Goal: Information Seeking & Learning: Check status

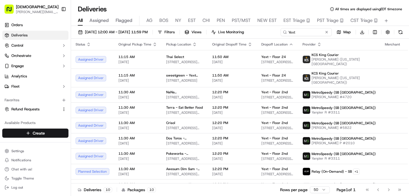
scroll to position [26, 0]
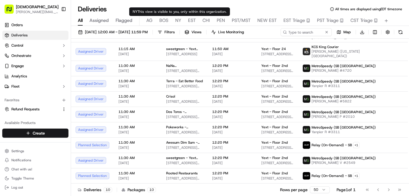
click at [180, 19] on span "NY" at bounding box center [178, 20] width 6 height 7
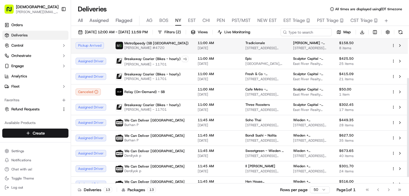
scroll to position [57, 0]
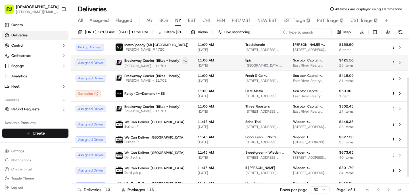
click at [180, 60] on html "Sharebite [PERSON_NAME][EMAIL_ADDRESS][DOMAIN_NAME] Toggle Sidebar Orders Deliv…" at bounding box center [204, 98] width 409 height 196
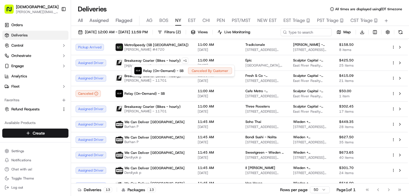
click at [178, 61] on html "Sharebite [PERSON_NAME][EMAIL_ADDRESS][DOMAIN_NAME] Toggle Sidebar Orders Deliv…" at bounding box center [204, 98] width 409 height 196
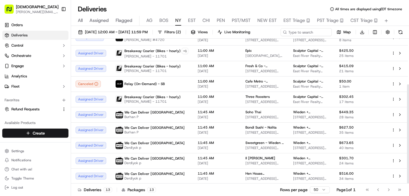
scroll to position [66, 0]
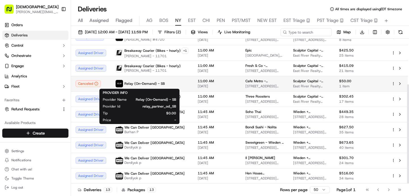
click at [153, 83] on span "Relay (On-Demand) - SB" at bounding box center [144, 83] width 40 height 5
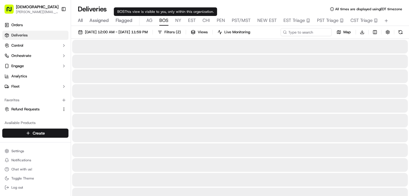
click at [165, 15] on div "BOS This view is visible to you, only within this organization. BOS This view i…" at bounding box center [165, 11] width 103 height 9
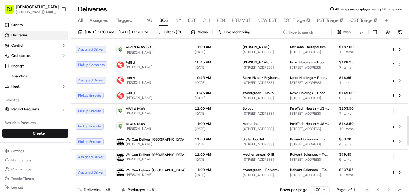
scroll to position [378, 0]
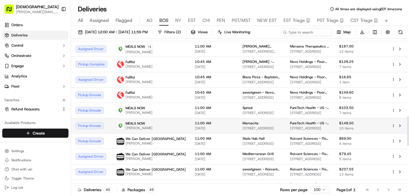
click at [195, 122] on span "11:00 AM" at bounding box center [214, 123] width 39 height 5
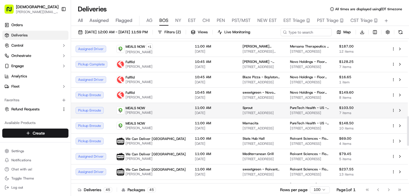
click at [161, 111] on div "MEALS NOW [PERSON_NAME]" at bounding box center [150, 110] width 69 height 9
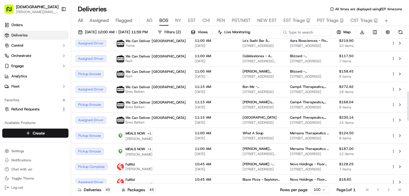
scroll to position [257, 0]
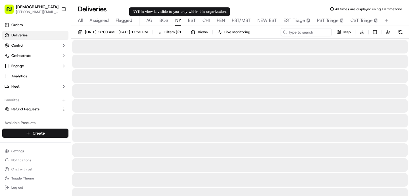
click at [178, 21] on span "NY" at bounding box center [178, 20] width 6 height 7
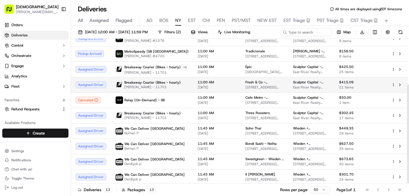
scroll to position [66, 0]
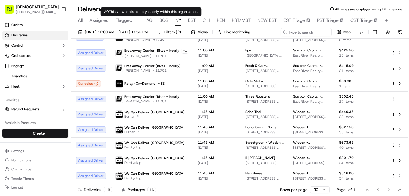
click at [158, 21] on div "All Assigned Flagged [PERSON_NAME] NY EST CHI PEN PST/MST NEW EST EST Triage PS…" at bounding box center [240, 21] width 338 height 10
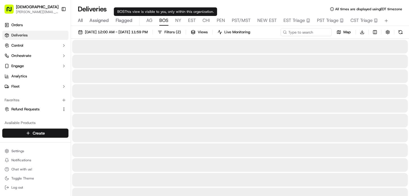
click at [163, 22] on span "BOS" at bounding box center [163, 20] width 9 height 7
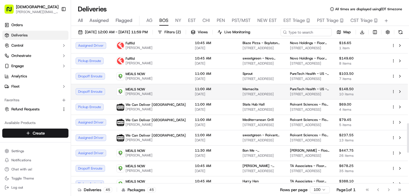
scroll to position [404, 0]
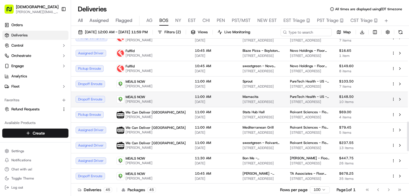
click at [155, 98] on div "MEALS NOW [PERSON_NAME]" at bounding box center [150, 99] width 69 height 9
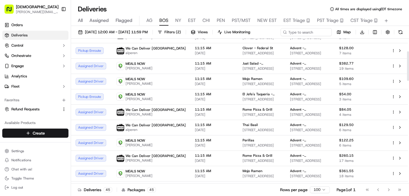
scroll to position [0, 0]
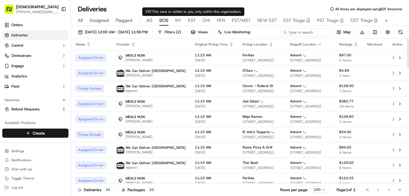
click at [178, 20] on span "NY" at bounding box center [178, 20] width 6 height 7
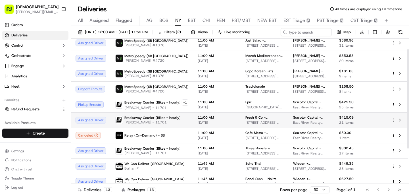
scroll to position [15, 0]
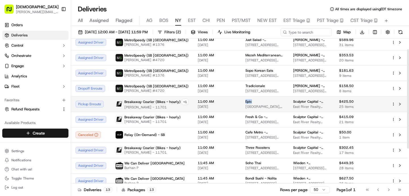
drag, startPoint x: 252, startPoint y: 100, endPoint x: 239, endPoint y: 100, distance: 13.1
click at [241, 100] on td "Epic [GEOGRAPHIC_DATA], [STREET_ADDRESS][US_STATE]" at bounding box center [265, 104] width 48 height 16
copy span "Epic"
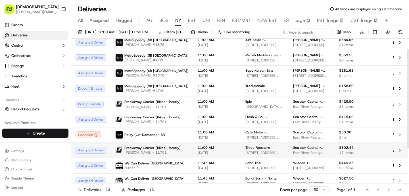
click at [194, 149] on td "11:00 AM [DATE]" at bounding box center [217, 149] width 48 height 15
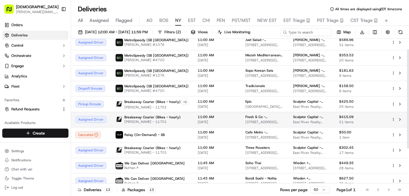
click at [172, 122] on span "[PERSON_NAME] - 11701" at bounding box center [152, 121] width 56 height 5
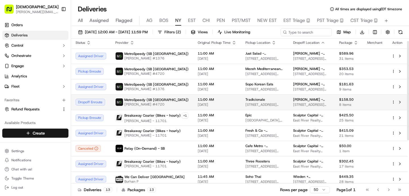
scroll to position [0, 0]
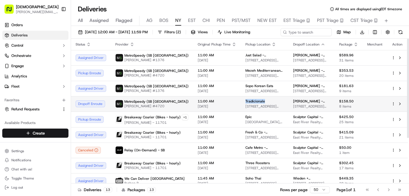
drag, startPoint x: 266, startPoint y: 101, endPoint x: 238, endPoint y: 101, distance: 27.8
click at [241, 101] on td "Tradicionale [STREET_ADDRESS][US_STATE]" at bounding box center [265, 103] width 48 height 15
copy span "Tradicionale"
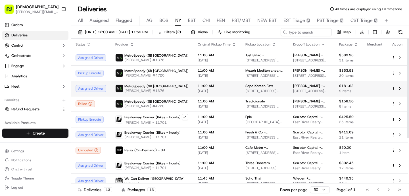
click at [188, 91] on td "MetroSpeedy (SB NYC) [PERSON_NAME] #1376" at bounding box center [152, 88] width 82 height 15
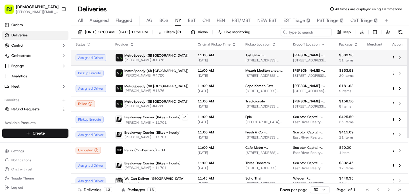
click at [164, 51] on td "MetroSpeedy (SB NYC) [PERSON_NAME] #1376" at bounding box center [152, 57] width 82 height 15
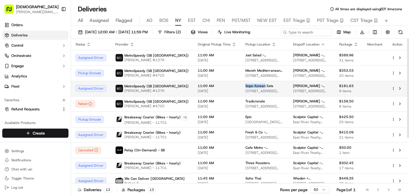
drag, startPoint x: 261, startPoint y: 85, endPoint x: 241, endPoint y: 86, distance: 20.5
click at [241, 86] on td "Sopo Korean Eats [STREET_ADDRESS][US_STATE]" at bounding box center [265, 88] width 48 height 15
copy span "Sopo Korean"
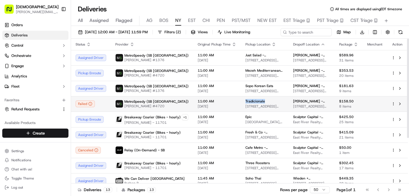
drag, startPoint x: 272, startPoint y: 102, endPoint x: 240, endPoint y: 102, distance: 31.8
click at [241, 102] on td "Tradicionale [STREET_ADDRESS][US_STATE]" at bounding box center [265, 103] width 48 height 15
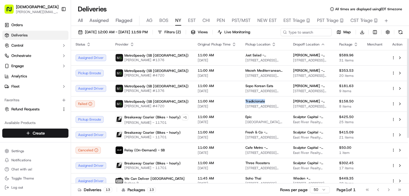
copy span "Tradicionale"
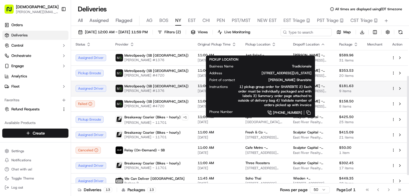
scroll to position [66, 0]
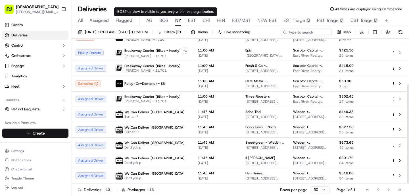
click at [161, 22] on span "BOS" at bounding box center [163, 20] width 9 height 7
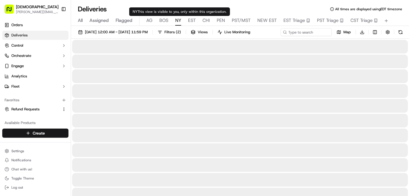
click at [176, 21] on span "NY" at bounding box center [178, 20] width 6 height 7
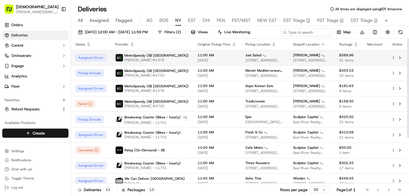
click at [149, 54] on span "MetroSpeedy (SB [GEOGRAPHIC_DATA])" at bounding box center [156, 55] width 64 height 5
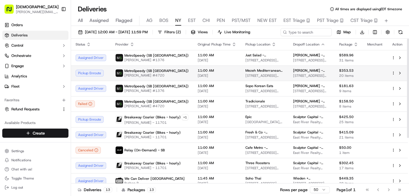
click at [151, 73] on span "MetroSpeedy (SB [GEOGRAPHIC_DATA])" at bounding box center [156, 70] width 64 height 5
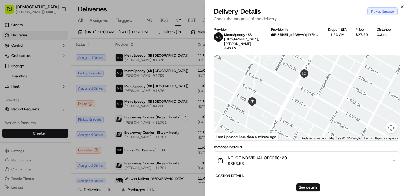
drag, startPoint x: 252, startPoint y: 74, endPoint x: 249, endPoint y: 119, distance: 45.0
click at [249, 119] on div at bounding box center [307, 97] width 186 height 85
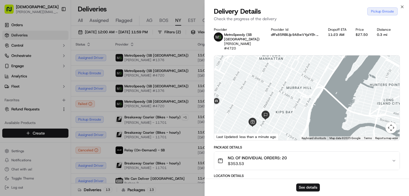
drag, startPoint x: 257, startPoint y: 103, endPoint x: 268, endPoint y: 83, distance: 22.8
click at [263, 86] on div at bounding box center [307, 97] width 186 height 85
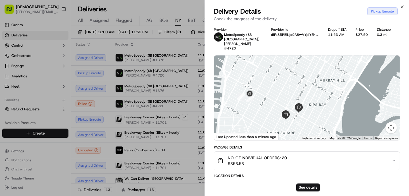
drag, startPoint x: 241, startPoint y: 94, endPoint x: 288, endPoint y: 90, distance: 46.5
click at [288, 90] on div at bounding box center [307, 97] width 186 height 85
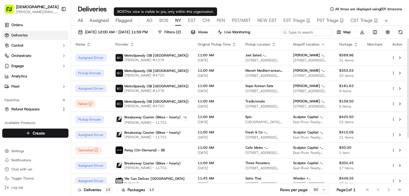
click at [165, 21] on span "BOS" at bounding box center [163, 20] width 9 height 7
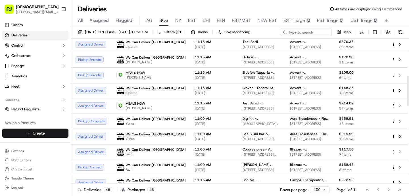
scroll to position [186, 0]
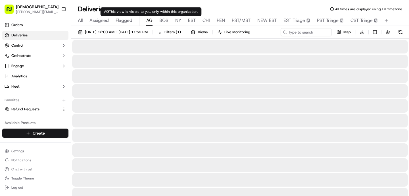
click at [151, 18] on span "AG" at bounding box center [149, 20] width 6 height 7
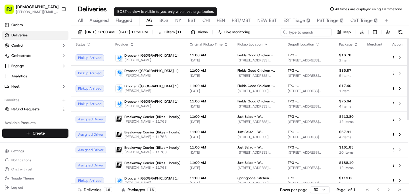
click at [163, 19] on span "BOS" at bounding box center [163, 20] width 9 height 7
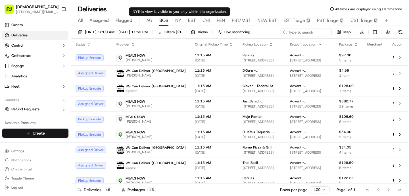
click at [194, 20] on span "EST" at bounding box center [192, 20] width 8 height 7
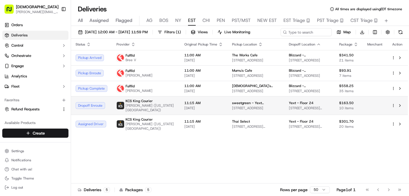
click at [142, 104] on span "[PERSON_NAME] ([US_STATE][GEOGRAPHIC_DATA])" at bounding box center [151, 107] width 50 height 9
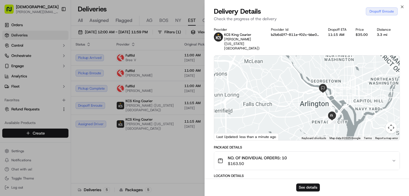
drag, startPoint x: 336, startPoint y: 117, endPoint x: 336, endPoint y: 122, distance: 4.8
click at [337, 123] on div at bounding box center [307, 97] width 186 height 85
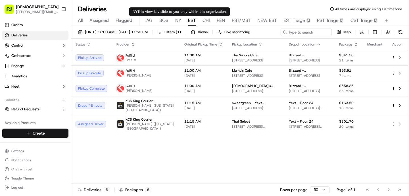
click at [178, 19] on span "NY" at bounding box center [178, 20] width 6 height 7
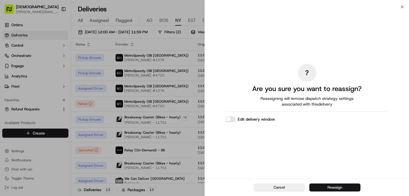
click at [328, 186] on button "Reassign" at bounding box center [334, 187] width 51 height 8
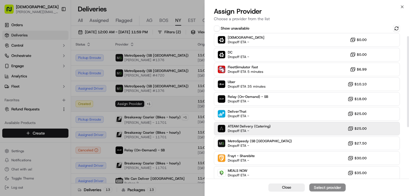
scroll to position [21, 0]
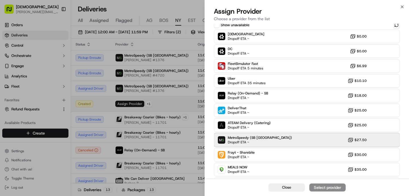
click at [249, 134] on div "MetroSpeedy (SB [GEOGRAPHIC_DATA]) Dropoff ETA - $27.50" at bounding box center [307, 140] width 186 height 14
click at [326, 189] on div "Assign Provider" at bounding box center [328, 187] width 28 height 6
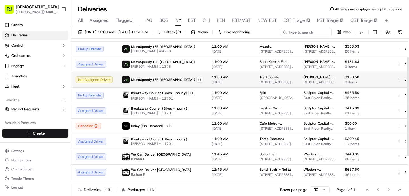
scroll to position [28, 0]
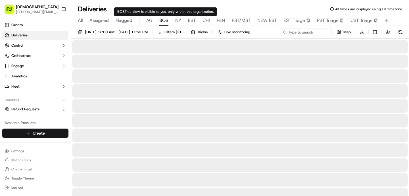
click at [161, 22] on span "BOS" at bounding box center [163, 20] width 9 height 7
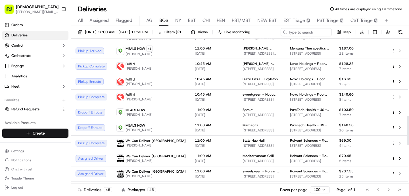
scroll to position [375, 0]
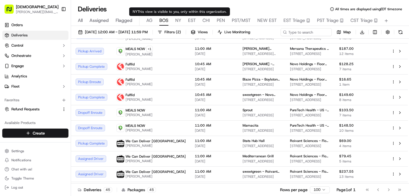
click at [177, 22] on span "NY" at bounding box center [178, 20] width 6 height 7
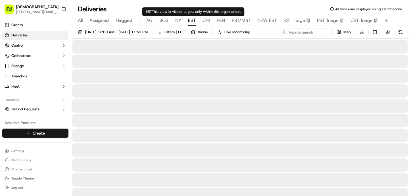
click at [191, 20] on span "EST" at bounding box center [192, 20] width 8 height 7
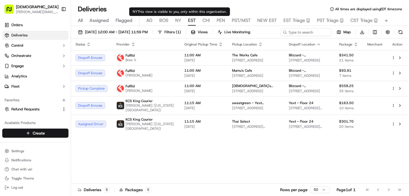
click at [177, 18] on span "NY" at bounding box center [178, 20] width 6 height 7
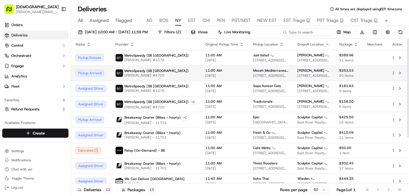
click at [164, 74] on div "MetroSpeedy (SB [GEOGRAPHIC_DATA]) Andre C #4720" at bounding box center [155, 72] width 81 height 9
click at [163, 22] on span "BOS" at bounding box center [163, 20] width 9 height 7
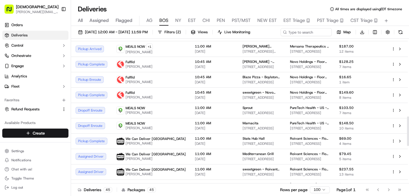
scroll to position [380, 0]
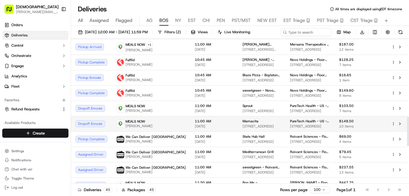
click at [209, 123] on td "11:00 AM [DATE]" at bounding box center [214, 123] width 48 height 15
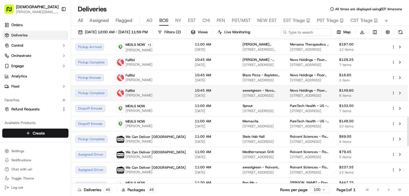
click at [195, 97] on span "[DATE]" at bounding box center [214, 95] width 39 height 5
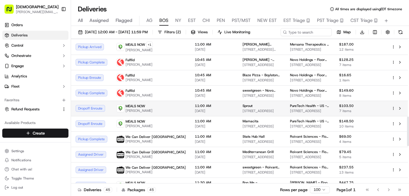
click at [195, 109] on span "[DATE]" at bounding box center [214, 111] width 39 height 5
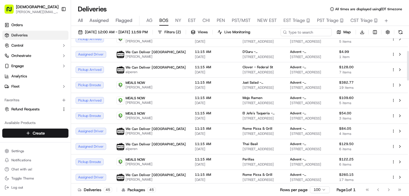
scroll to position [0, 0]
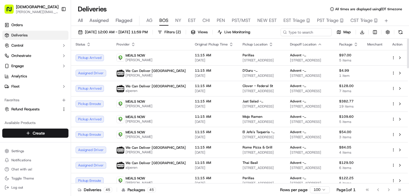
click at [153, 17] on div "All Assigned Flagged [PERSON_NAME] NY EST CHI PEN PST/MST NEW EST EST Triage PS…" at bounding box center [240, 21] width 338 height 10
click at [151, 19] on span "AG" at bounding box center [149, 20] width 6 height 7
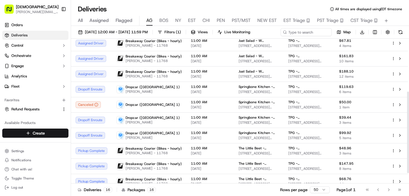
scroll to position [89, 0]
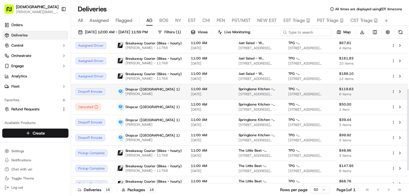
click at [151, 92] on div "Dropcar ([GEOGRAPHIC_DATA] 1) [PERSON_NAME]" at bounding box center [148, 91] width 65 height 9
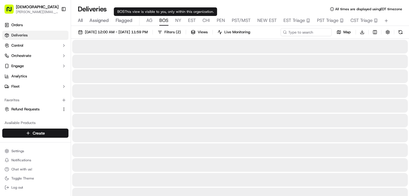
click at [163, 20] on span "BOS" at bounding box center [163, 20] width 9 height 7
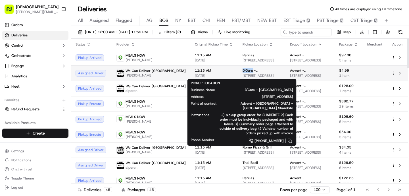
drag, startPoint x: 228, startPoint y: 70, endPoint x: 217, endPoint y: 69, distance: 10.8
click at [243, 70] on span "D'Guru - [GEOGRAPHIC_DATA]" at bounding box center [262, 70] width 38 height 5
copy span "D'Guru"
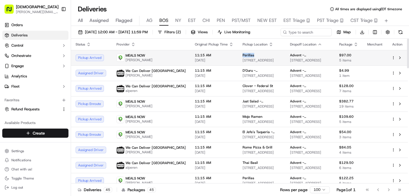
drag, startPoint x: 238, startPoint y: 55, endPoint x: 214, endPoint y: 53, distance: 23.7
click at [238, 53] on td "Perillas [STREET_ADDRESS]" at bounding box center [261, 57] width 47 height 15
copy span "Perillas"
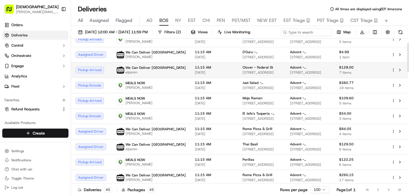
scroll to position [21, 0]
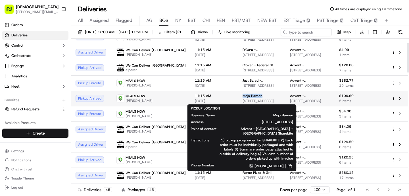
drag, startPoint x: 241, startPoint y: 95, endPoint x: 214, endPoint y: 95, distance: 27.6
click at [238, 95] on td "Mojo Ramen [STREET_ADDRESS]" at bounding box center [261, 98] width 47 height 15
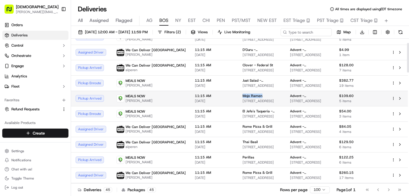
copy span "Mojo Ramen"
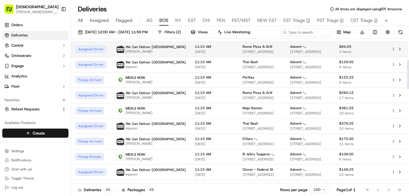
scroll to position [103, 0]
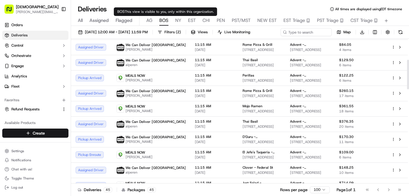
click at [151, 19] on span "AG" at bounding box center [149, 20] width 6 height 7
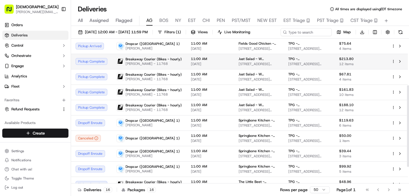
scroll to position [103, 0]
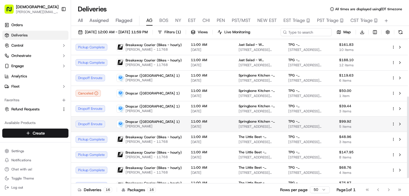
click at [206, 125] on span "[DATE]" at bounding box center [210, 126] width 39 height 5
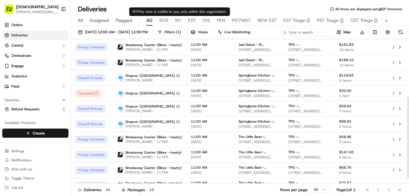
click at [178, 20] on span "NY" at bounding box center [178, 20] width 6 height 7
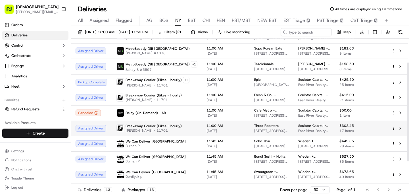
scroll to position [34, 0]
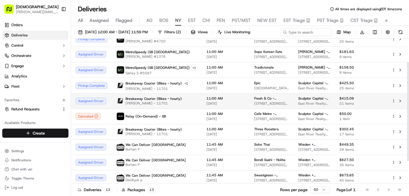
click at [174, 105] on span "[PERSON_NAME] - 11701" at bounding box center [154, 103] width 56 height 5
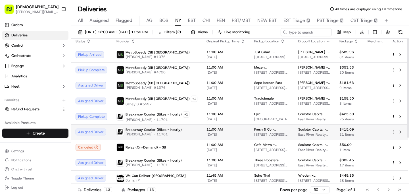
scroll to position [0, 0]
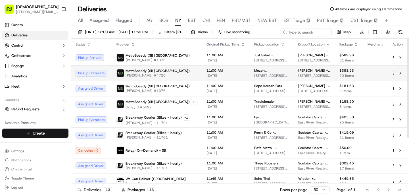
click at [170, 80] on td "MetroSpeedy (SB [GEOGRAPHIC_DATA]) Andre C #4720" at bounding box center [157, 72] width 90 height 15
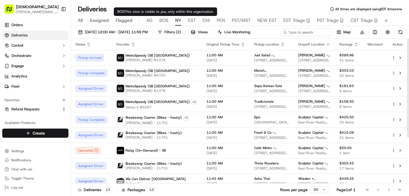
click at [164, 21] on span "BOS" at bounding box center [163, 20] width 9 height 7
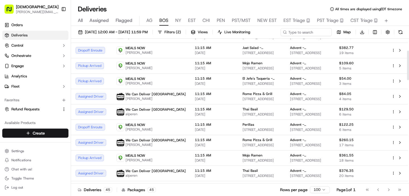
scroll to position [58, 0]
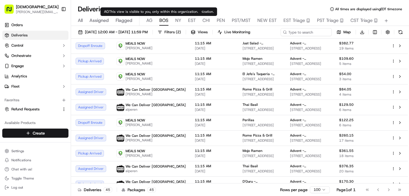
click at [149, 24] on button "AG" at bounding box center [149, 21] width 6 height 10
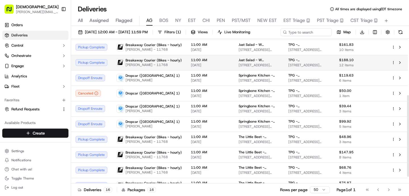
scroll to position [100, 0]
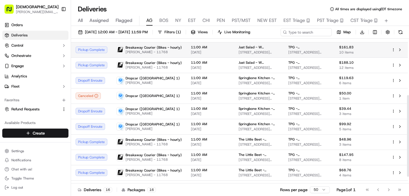
click at [139, 57] on td "Breakaway Courier (Bikes - hourly) [PERSON_NAME] - 11768" at bounding box center [149, 49] width 74 height 15
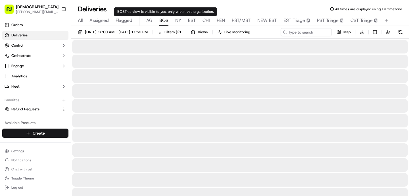
click at [162, 22] on span "BOS" at bounding box center [163, 20] width 9 height 7
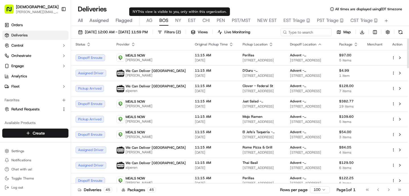
click at [178, 21] on span "NY" at bounding box center [178, 20] width 6 height 7
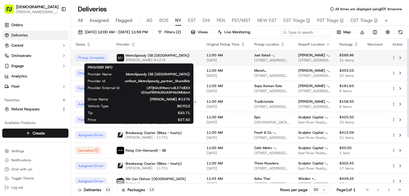
click at [137, 57] on span "MetroSpeedy (SB [GEOGRAPHIC_DATA])" at bounding box center [158, 55] width 64 height 5
click at [137, 76] on span "MetroSpeedy (SB [GEOGRAPHIC_DATA])" at bounding box center [155, 74] width 69 height 5
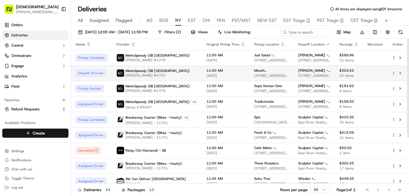
click at [228, 76] on span "[DATE]" at bounding box center [226, 75] width 39 height 5
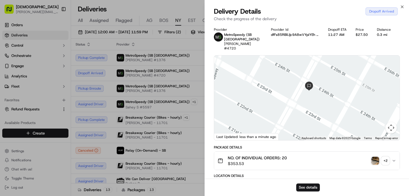
drag, startPoint x: 287, startPoint y: 92, endPoint x: 235, endPoint y: 112, distance: 55.7
click at [235, 113] on div at bounding box center [307, 97] width 186 height 85
click at [378, 157] on img "button" at bounding box center [375, 161] width 8 height 8
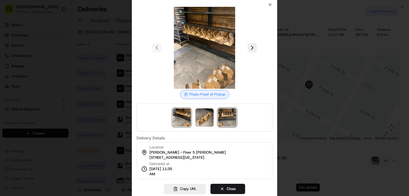
click at [227, 120] on img at bounding box center [227, 117] width 18 height 18
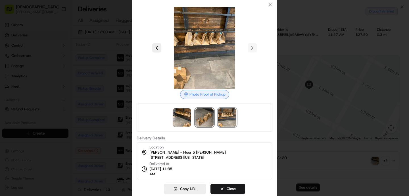
click at [205, 120] on img at bounding box center [204, 117] width 18 height 18
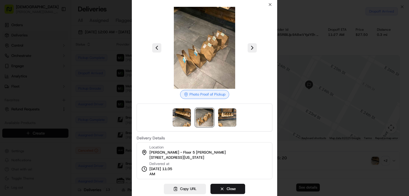
click at [315, 150] on div at bounding box center [204, 98] width 409 height 196
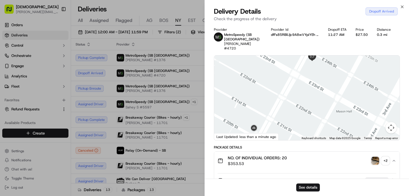
drag, startPoint x: 315, startPoint y: 116, endPoint x: 318, endPoint y: 83, distance: 32.8
click at [318, 83] on div at bounding box center [307, 97] width 186 height 85
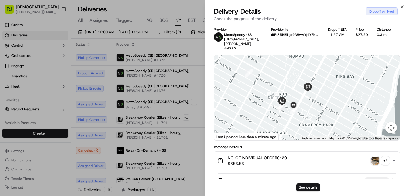
drag, startPoint x: 305, startPoint y: 86, endPoint x: 306, endPoint y: 94, distance: 7.7
click at [306, 94] on div at bounding box center [307, 97] width 186 height 85
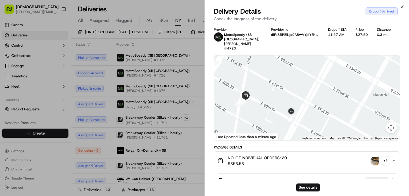
drag, startPoint x: 314, startPoint y: 75, endPoint x: 301, endPoint y: 87, distance: 18.1
click at [301, 87] on div at bounding box center [307, 97] width 186 height 85
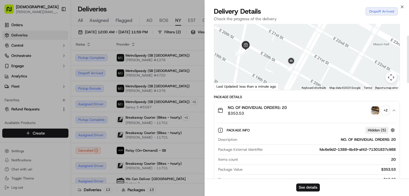
scroll to position [38, 0]
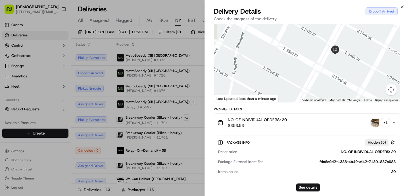
drag, startPoint x: 321, startPoint y: 70, endPoint x: 306, endPoint y: 122, distance: 53.6
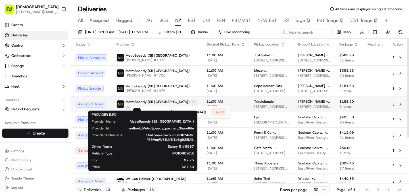
click at [163, 102] on html "Sharebite [PERSON_NAME][EMAIL_ADDRESS][DOMAIN_NAME] Toggle Sidebar Orders Deliv…" at bounding box center [204, 98] width 409 height 196
click at [132, 103] on html "Sharebite [PERSON_NAME][EMAIL_ADDRESS][DOMAIN_NAME] Toggle Sidebar Orders Deliv…" at bounding box center [204, 98] width 409 height 196
click at [132, 103] on span "MetroSpeedy (SB [GEOGRAPHIC_DATA])" at bounding box center [158, 101] width 64 height 5
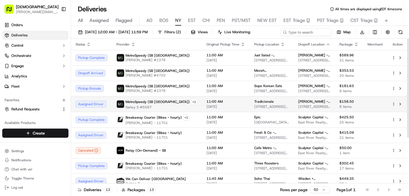
click at [145, 106] on span "Sahey S #5597" at bounding box center [162, 107] width 72 height 5
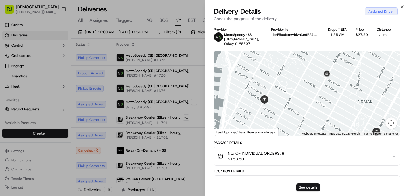
drag, startPoint x: 288, startPoint y: 64, endPoint x: 302, endPoint y: 93, distance: 32.5
click at [302, 94] on div at bounding box center [307, 93] width 186 height 85
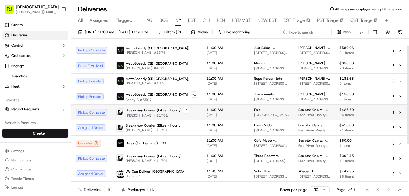
scroll to position [11, 0]
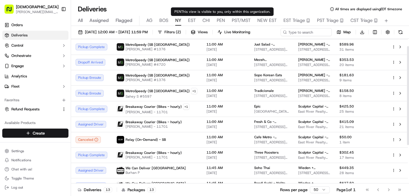
click at [207, 21] on span "CHI" at bounding box center [206, 20] width 7 height 7
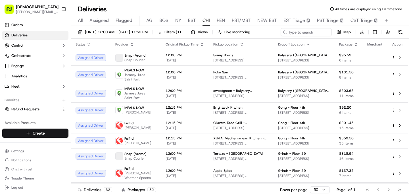
click at [192, 21] on span "EST" at bounding box center [192, 20] width 8 height 7
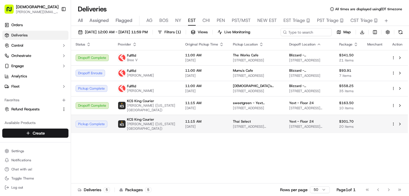
click at [156, 122] on span "[PERSON_NAME] ([US_STATE][GEOGRAPHIC_DATA])" at bounding box center [151, 126] width 49 height 9
click at [156, 123] on span "[PERSON_NAME] ([US_STATE][GEOGRAPHIC_DATA])" at bounding box center [151, 126] width 49 height 9
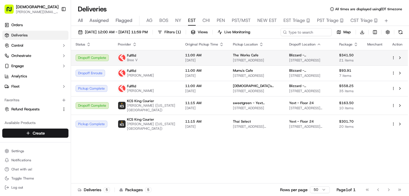
click at [250, 62] on span "[STREET_ADDRESS]" at bounding box center [256, 60] width 47 height 5
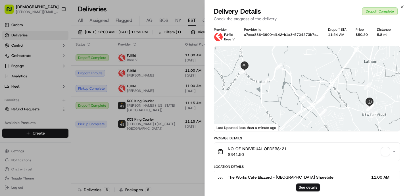
scroll to position [186, 0]
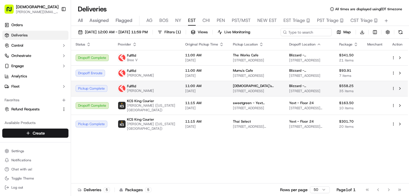
click at [183, 82] on td "11:00 AM [DATE]" at bounding box center [205, 88] width 48 height 15
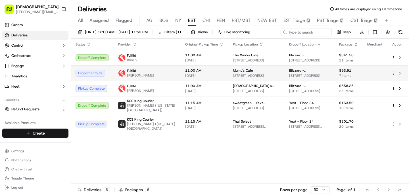
click at [181, 70] on td "11:00 AM [DATE]" at bounding box center [205, 72] width 48 height 15
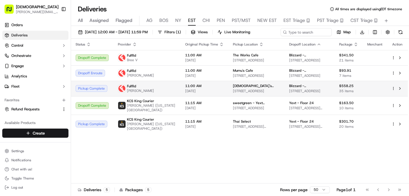
click at [185, 92] on span "[DATE]" at bounding box center [204, 91] width 39 height 5
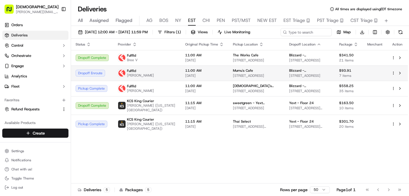
click at [168, 72] on td "Fulflld [PERSON_NAME]" at bounding box center [146, 72] width 67 height 15
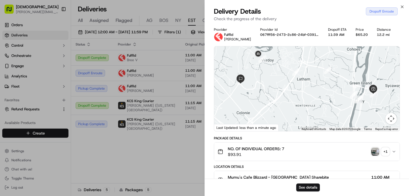
scroll to position [159, 0]
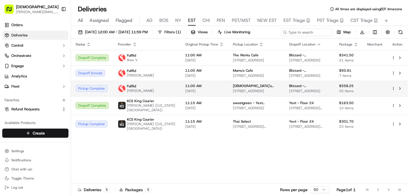
click at [153, 84] on div "Fulflld [PERSON_NAME]" at bounding box center [147, 88] width 58 height 9
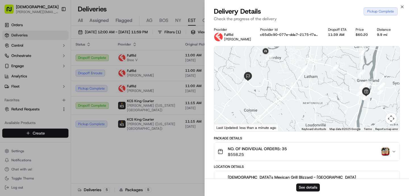
scroll to position [145, 0]
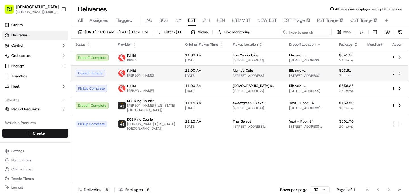
click at [149, 75] on span "[PERSON_NAME]" at bounding box center [140, 75] width 27 height 5
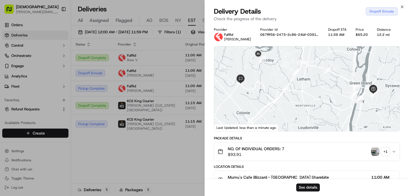
scroll to position [159, 0]
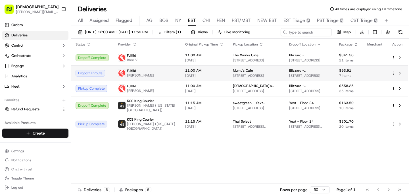
click at [161, 76] on div "Fulflld [PERSON_NAME]" at bounding box center [147, 72] width 58 height 9
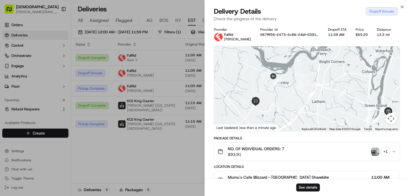
drag, startPoint x: 239, startPoint y: 79, endPoint x: 257, endPoint y: 107, distance: 32.6
click at [257, 106] on img at bounding box center [255, 101] width 9 height 9
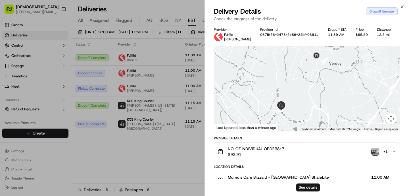
drag, startPoint x: 257, startPoint y: 107, endPoint x: 248, endPoint y: 42, distance: 64.8
click at [248, 42] on div "Provider Fulflld [PERSON_NAME] Provider Id 067fff56-2473-2c86-24bf-03916dc941fc…" at bounding box center [307, 180] width 186 height 306
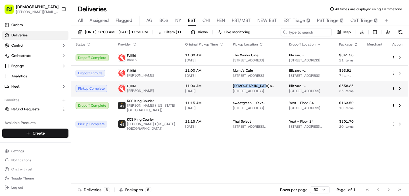
drag, startPoint x: 246, startPoint y: 86, endPoint x: 220, endPoint y: 85, distance: 25.3
click at [233, 85] on span "[DEMOGRAPHIC_DATA]'s Mexican Grill" at bounding box center [256, 86] width 47 height 5
copy span "[DEMOGRAPHIC_DATA]'s Mexican"
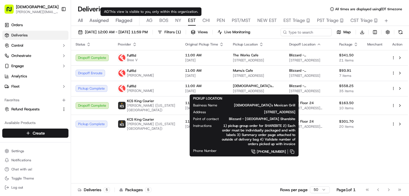
click at [157, 20] on div "All Assigned Flagged [PERSON_NAME] NY EST CHI PEN PST/MST NEW EST EST Triage PS…" at bounding box center [240, 21] width 338 height 10
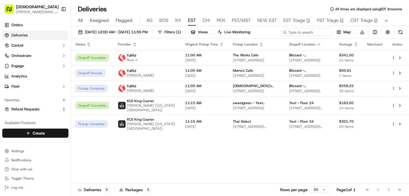
click at [161, 21] on span "BOS" at bounding box center [163, 20] width 9 height 7
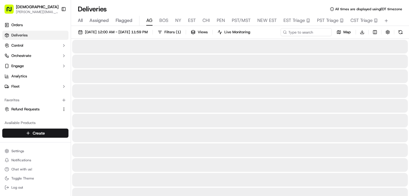
click at [150, 21] on span "AG" at bounding box center [149, 20] width 6 height 7
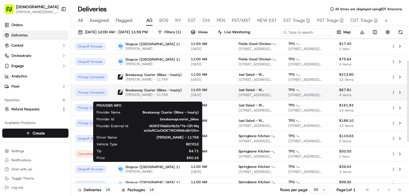
scroll to position [45, 0]
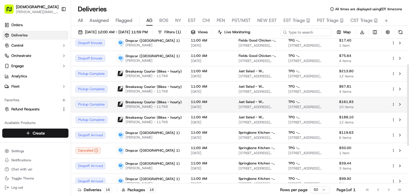
click at [152, 102] on span "Breakaway Courier (Bikes - hourly)" at bounding box center [154, 102] width 56 height 5
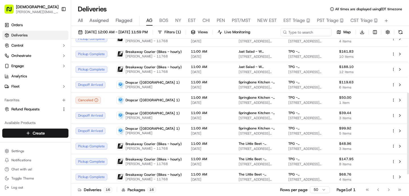
scroll to position [112, 0]
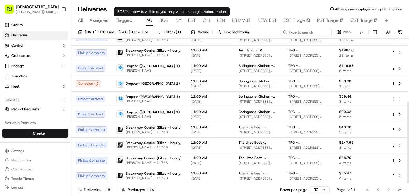
click at [166, 22] on span "BOS" at bounding box center [163, 20] width 9 height 7
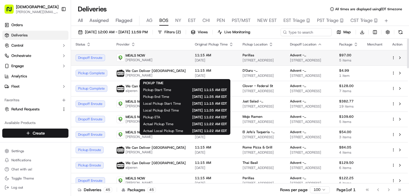
click at [195, 61] on span "[DATE]" at bounding box center [214, 60] width 39 height 5
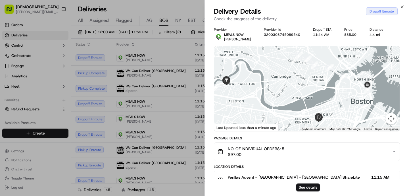
drag, startPoint x: 286, startPoint y: 75, endPoint x: 251, endPoint y: 91, distance: 38.2
click at [251, 92] on div at bounding box center [307, 88] width 186 height 85
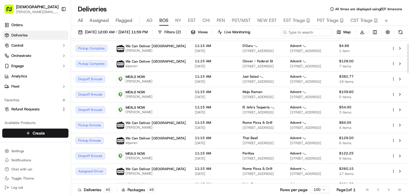
scroll to position [27, 0]
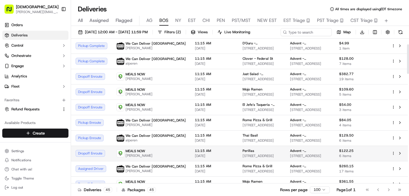
click at [152, 153] on div "MEALS NOW [PERSON_NAME]" at bounding box center [150, 153] width 69 height 9
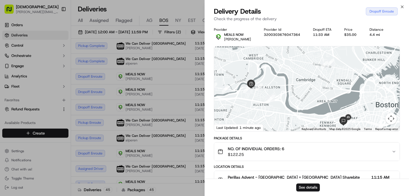
drag, startPoint x: 275, startPoint y: 69, endPoint x: 264, endPoint y: 89, distance: 23.0
click at [264, 90] on div at bounding box center [307, 88] width 186 height 85
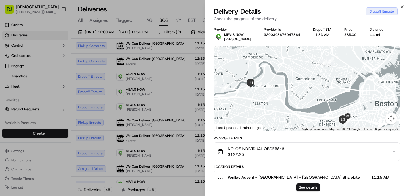
drag, startPoint x: 268, startPoint y: 101, endPoint x: 268, endPoint y: 81, distance: 19.6
click at [268, 93] on img "7" at bounding box center [270, 96] width 7 height 7
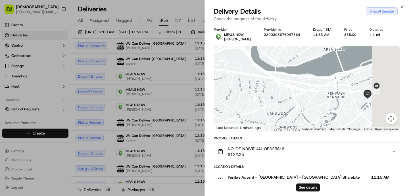
drag, startPoint x: 329, startPoint y: 84, endPoint x: 278, endPoint y: 84, distance: 51.1
click at [278, 84] on div at bounding box center [307, 88] width 186 height 85
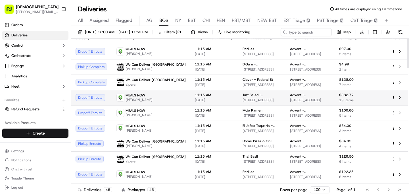
scroll to position [0, 0]
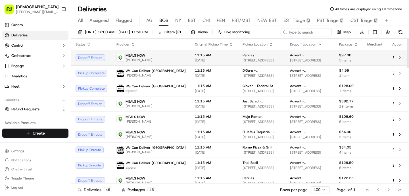
click at [145, 62] on td "MEALS NOW [PERSON_NAME]" at bounding box center [151, 57] width 78 height 15
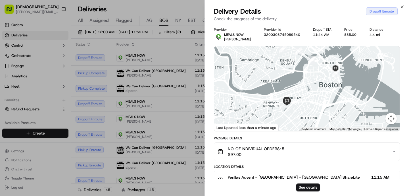
drag, startPoint x: 293, startPoint y: 87, endPoint x: 224, endPoint y: 86, distance: 68.8
click at [224, 86] on div at bounding box center [307, 88] width 186 height 85
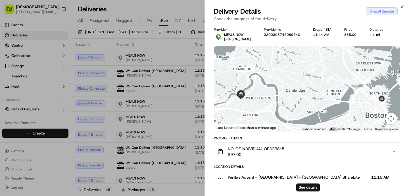
drag, startPoint x: 308, startPoint y: 53, endPoint x: 359, endPoint y: 84, distance: 59.7
click at [359, 85] on div at bounding box center [307, 88] width 186 height 85
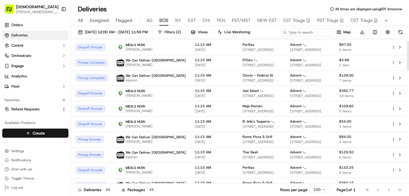
scroll to position [11, 0]
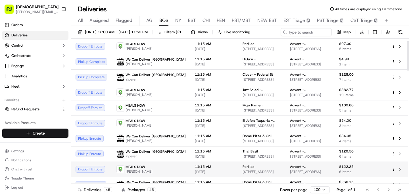
click at [195, 169] on span "[DATE]" at bounding box center [214, 171] width 39 height 5
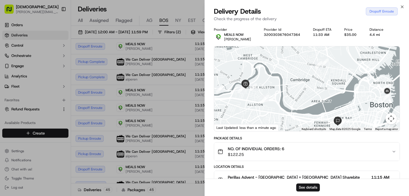
drag, startPoint x: 299, startPoint y: 88, endPoint x: 281, endPoint y: 99, distance: 21.5
click at [281, 99] on div at bounding box center [307, 88] width 186 height 85
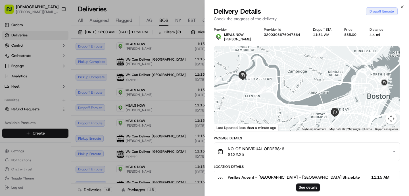
click at [380, 92] on div at bounding box center [307, 88] width 186 height 85
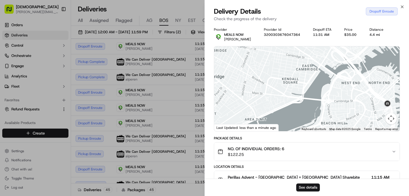
drag, startPoint x: 380, startPoint y: 92, endPoint x: 384, endPoint y: 115, distance: 23.3
click at [384, 116] on div at bounding box center [307, 88] width 186 height 85
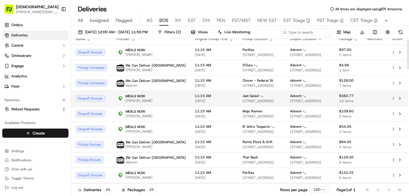
scroll to position [5, 0]
click at [126, 98] on span "MEALS NOW" at bounding box center [136, 96] width 20 height 5
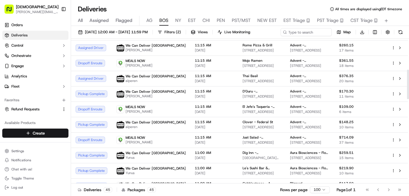
scroll to position [151, 0]
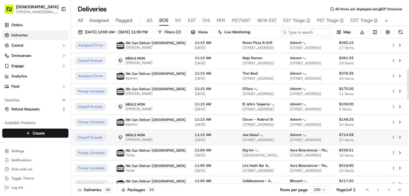
click at [138, 130] on td "MEALS NOW [PERSON_NAME]" at bounding box center [151, 137] width 78 height 15
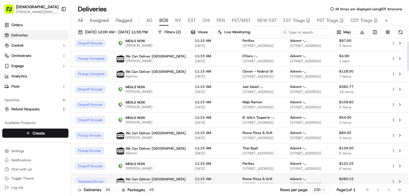
scroll to position [13, 0]
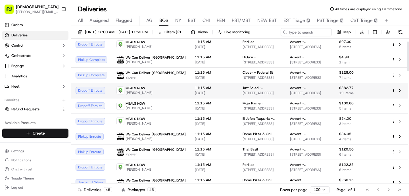
click at [140, 93] on span "[PERSON_NAME]" at bounding box center [139, 92] width 27 height 5
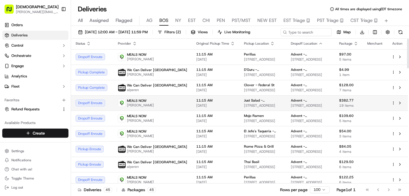
scroll to position [0, 0]
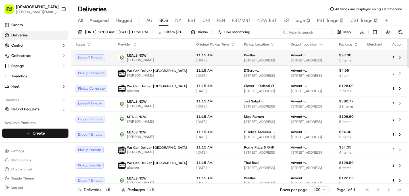
click at [143, 63] on td "MEALS NOW [PERSON_NAME]" at bounding box center [152, 57] width 78 height 15
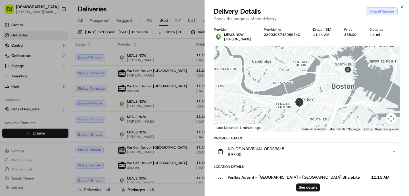
drag, startPoint x: 350, startPoint y: 72, endPoint x: 293, endPoint y: 72, distance: 56.8
click at [293, 72] on div at bounding box center [307, 88] width 186 height 85
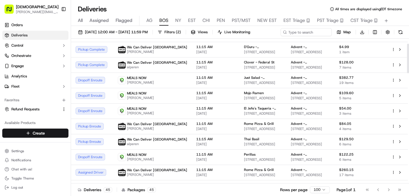
scroll to position [26, 0]
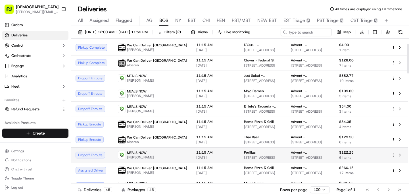
click at [192, 152] on td "11:15 AM [DATE]" at bounding box center [216, 154] width 48 height 15
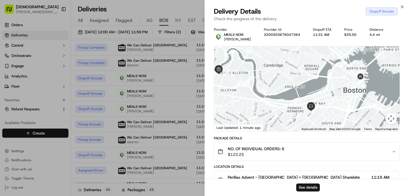
drag, startPoint x: 306, startPoint y: 68, endPoint x: 261, endPoint y: 71, distance: 44.4
click at [261, 71] on div at bounding box center [307, 88] width 186 height 85
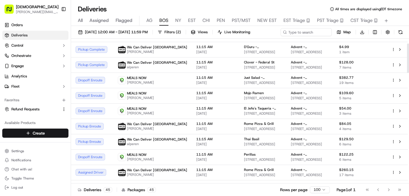
scroll to position [23, 0]
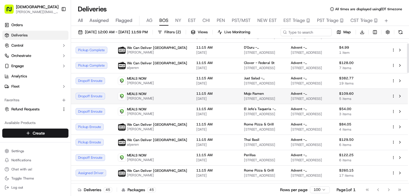
click at [196, 92] on span "11:15 AM" at bounding box center [215, 93] width 39 height 5
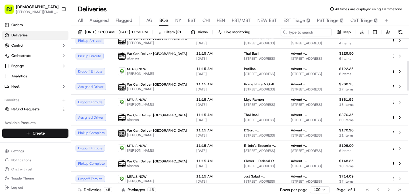
scroll to position [110, 0]
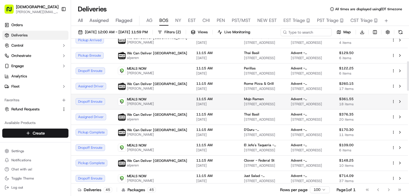
click at [153, 101] on div "MEALS NOW [PERSON_NAME]" at bounding box center [152, 101] width 69 height 9
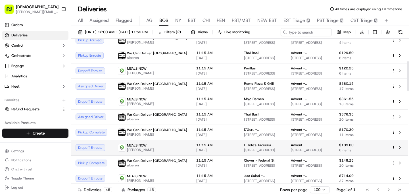
click at [148, 154] on td "MEALS NOW [PERSON_NAME]" at bounding box center [152, 147] width 78 height 15
drag, startPoint x: 245, startPoint y: 145, endPoint x: 217, endPoint y: 145, distance: 27.8
click at [239, 145] on td "El Jefe's Taqueria - [GEOGRAPHIC_DATA] [STREET_ADDRESS]" at bounding box center [262, 147] width 47 height 15
copy span "El Jefe's Taqueria"
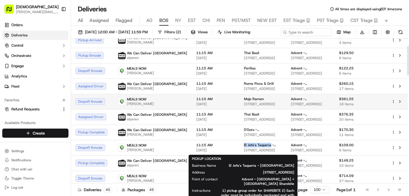
scroll to position [0, 0]
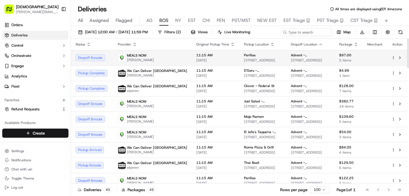
click at [128, 62] on span "[PERSON_NAME]" at bounding box center [140, 60] width 27 height 5
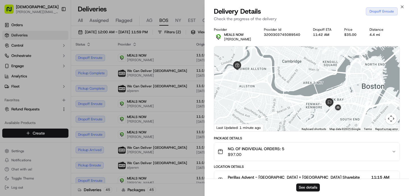
drag, startPoint x: 272, startPoint y: 84, endPoint x: 238, endPoint y: 84, distance: 34.1
click at [238, 84] on div at bounding box center [307, 88] width 186 height 85
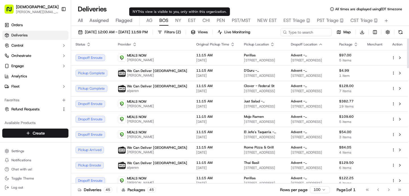
click at [175, 22] on span "NY" at bounding box center [178, 20] width 6 height 7
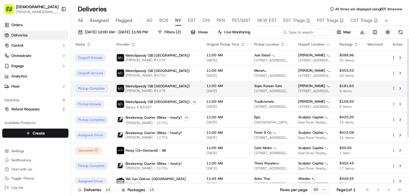
click at [183, 92] on div "MetroSpeedy (SB NYC) [PERSON_NAME] #1376" at bounding box center [156, 88] width 81 height 9
click at [202, 88] on td "11:00 AM [DATE]" at bounding box center [226, 88] width 48 height 15
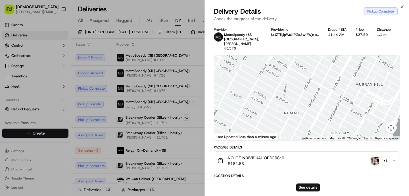
drag, startPoint x: 289, startPoint y: 85, endPoint x: 294, endPoint y: 52, distance: 33.1
click at [294, 55] on div at bounding box center [307, 97] width 186 height 85
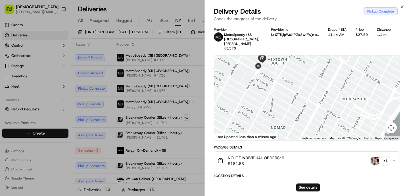
drag, startPoint x: 289, startPoint y: 61, endPoint x: 276, endPoint y: 76, distance: 20.5
click at [276, 76] on div at bounding box center [307, 97] width 186 height 85
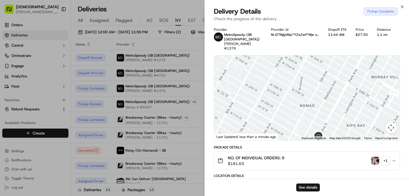
drag, startPoint x: 276, startPoint y: 76, endPoint x: 306, endPoint y: 54, distance: 37.2
click at [306, 55] on div at bounding box center [307, 97] width 186 height 85
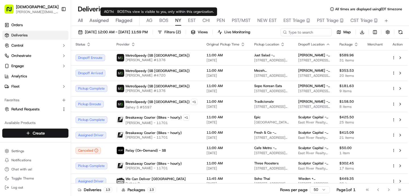
click at [163, 21] on span "BOS" at bounding box center [163, 20] width 9 height 7
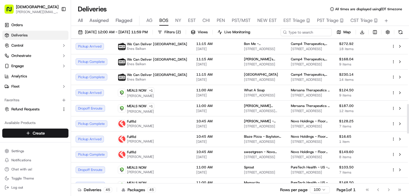
scroll to position [319, 0]
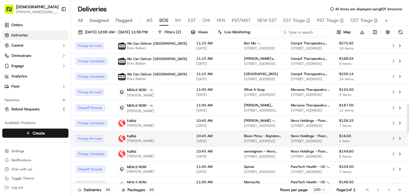
click at [196, 135] on span "10:45 AM" at bounding box center [215, 136] width 39 height 5
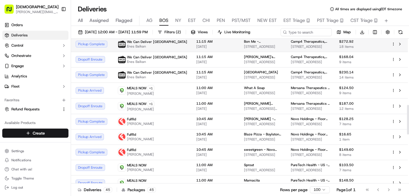
scroll to position [324, 0]
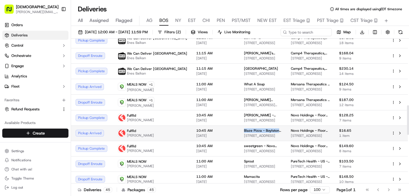
drag, startPoint x: 218, startPoint y: 129, endPoint x: 258, endPoint y: 129, distance: 40.3
click at [258, 129] on td "Blaze Pizza - Boylston St [STREET_ADDRESS]" at bounding box center [262, 132] width 47 height 15
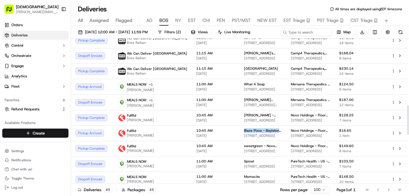
copy span "Blaze Pizza - Boylston St"
click at [174, 23] on div "All Assigned Flagged [PERSON_NAME] NY EST CHI PEN PST/MST NEW EST EST Triage PS…" at bounding box center [240, 21] width 338 height 10
click at [175, 22] on span "NY" at bounding box center [178, 20] width 6 height 7
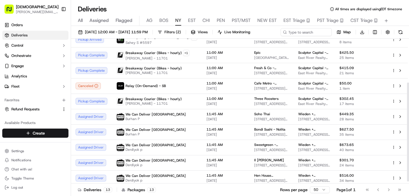
scroll to position [67, 0]
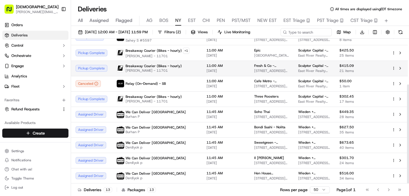
click at [160, 67] on span "Breakaway Courier (Bikes - hourly)" at bounding box center [154, 66] width 56 height 5
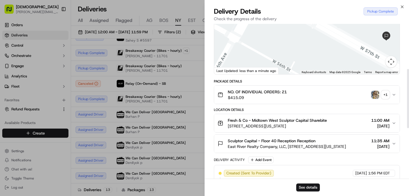
scroll to position [0, 0]
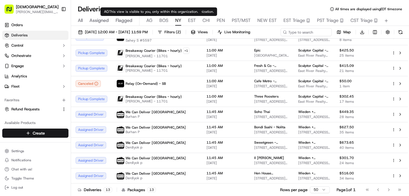
click at [149, 23] on span "AG" at bounding box center [149, 20] width 6 height 7
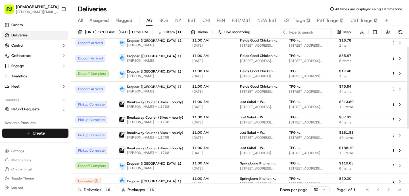
scroll to position [3, 0]
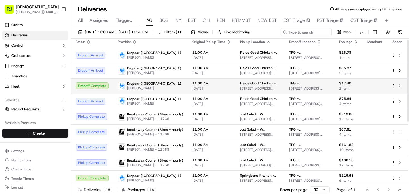
click at [112, 93] on td "Dropoff Complete" at bounding box center [92, 85] width 42 height 15
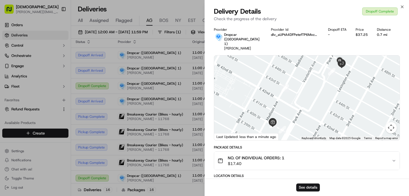
scroll to position [0, 0]
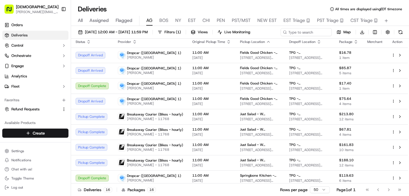
click at [164, 20] on span "BOS" at bounding box center [163, 20] width 9 height 7
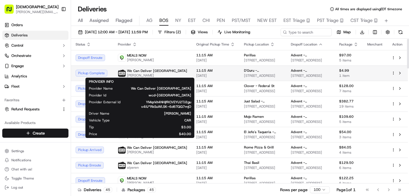
scroll to position [3, 0]
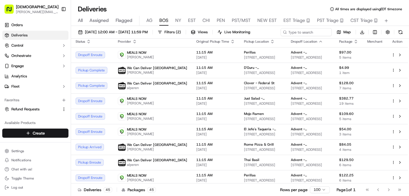
click at [187, 21] on div "All Assigned Flagged [PERSON_NAME] NY EST CHI PEN PST/MST NEW EST EST Triage PS…" at bounding box center [240, 21] width 338 height 10
click at [191, 21] on span "EST" at bounding box center [192, 20] width 8 height 7
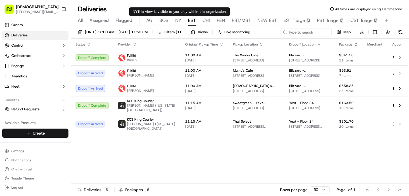
click at [178, 19] on span "NY" at bounding box center [178, 20] width 6 height 7
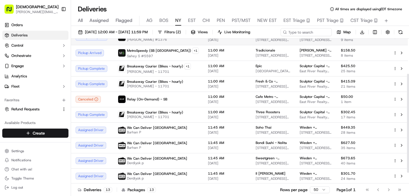
scroll to position [67, 0]
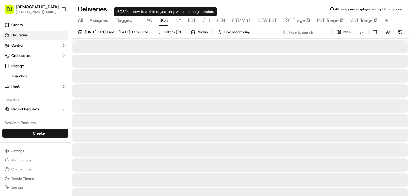
click at [164, 23] on span "BOS" at bounding box center [163, 20] width 9 height 7
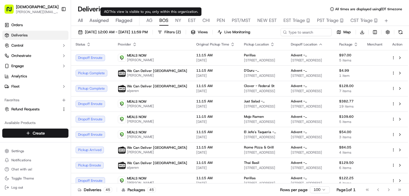
click at [150, 20] on span "AG" at bounding box center [149, 20] width 6 height 7
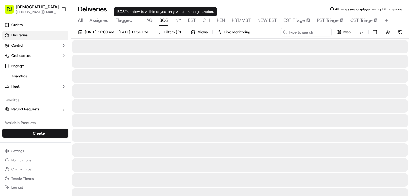
click at [162, 22] on span "BOS" at bounding box center [163, 20] width 9 height 7
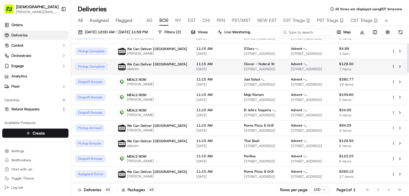
scroll to position [24, 0]
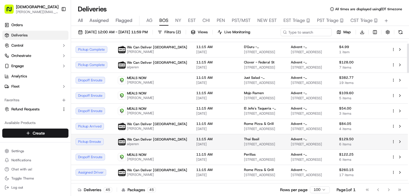
click at [196, 140] on span "11:15 AM" at bounding box center [215, 139] width 39 height 5
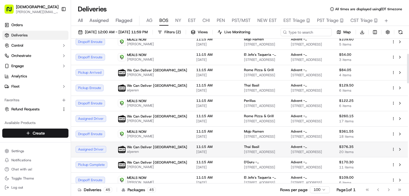
scroll to position [78, 0]
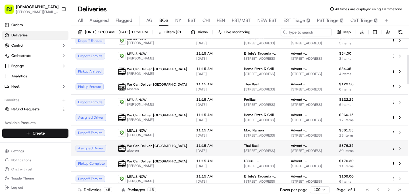
click at [192, 145] on td "11:15 AM [DATE]" at bounding box center [216, 147] width 48 height 15
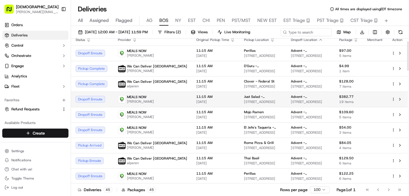
scroll to position [1, 0]
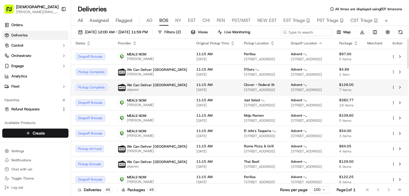
click at [147, 89] on span "alperen" at bounding box center [157, 89] width 60 height 5
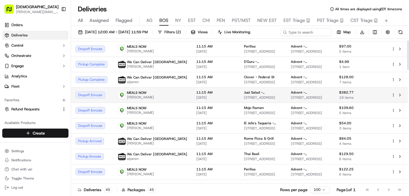
scroll to position [10, 0]
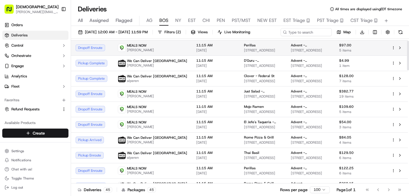
click at [136, 44] on span "MEALS NOW" at bounding box center [137, 45] width 20 height 5
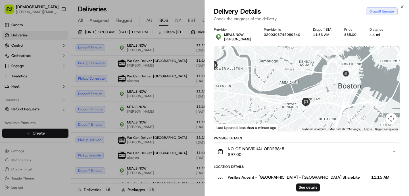
drag, startPoint x: 298, startPoint y: 78, endPoint x: 247, endPoint y: 78, distance: 51.7
click at [247, 78] on div at bounding box center [307, 88] width 186 height 85
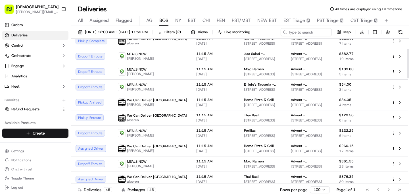
scroll to position [49, 0]
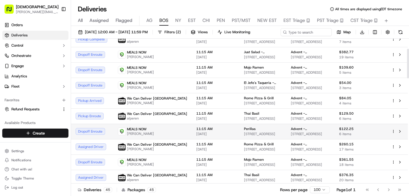
click at [145, 136] on td "MEALS NOW [PERSON_NAME]" at bounding box center [152, 131] width 78 height 15
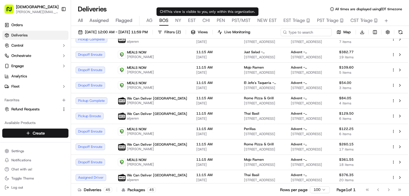
click at [191, 19] on span "EST" at bounding box center [192, 20] width 8 height 7
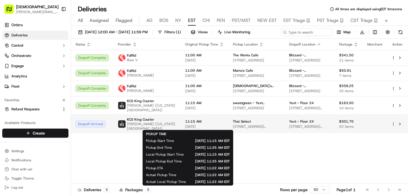
click at [195, 127] on span "[DATE]" at bounding box center [204, 126] width 39 height 5
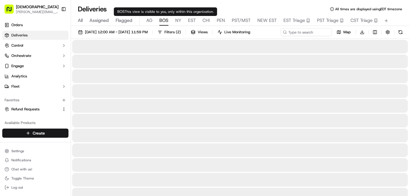
click at [165, 25] on button "BOS" at bounding box center [163, 21] width 9 height 10
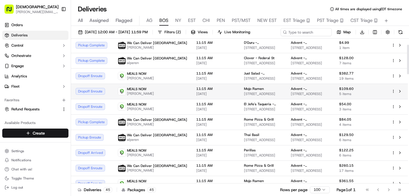
scroll to position [29, 0]
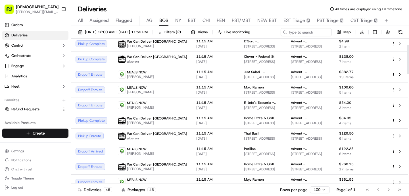
click at [178, 20] on span "NY" at bounding box center [178, 20] width 6 height 7
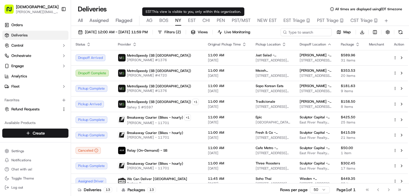
click at [191, 20] on span "EST" at bounding box center [192, 20] width 8 height 7
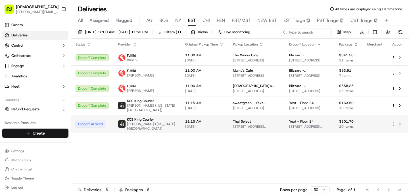
click at [187, 121] on span "11:15 AM" at bounding box center [204, 121] width 39 height 5
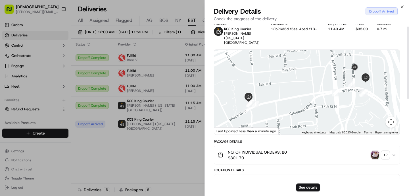
click at [308, 155] on div "NO. OF INDIVIDUAL ORDERS: 20 $301.70 + 2" at bounding box center [305, 154] width 174 height 11
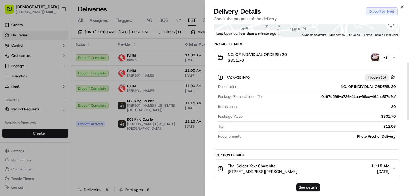
scroll to position [119, 0]
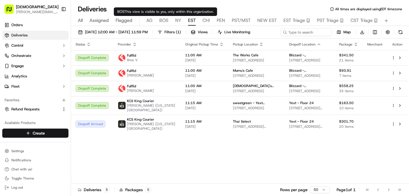
click at [164, 20] on span "BOS" at bounding box center [163, 20] width 9 height 7
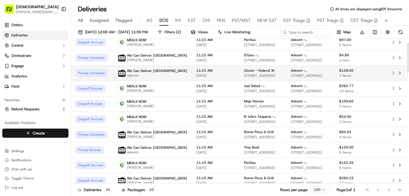
scroll to position [20, 0]
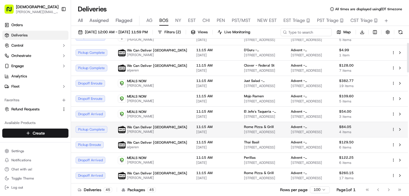
click at [192, 123] on td "11:15 AM [DATE]" at bounding box center [216, 129] width 48 height 15
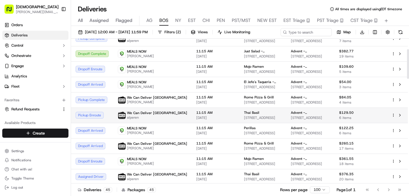
scroll to position [52, 0]
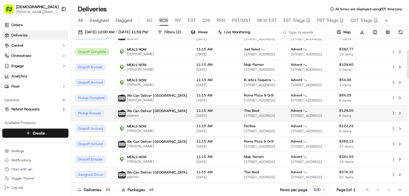
click at [164, 115] on td "We Can Deliver Boston alperen" at bounding box center [152, 112] width 78 height 15
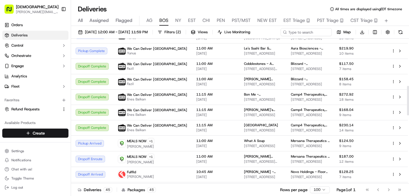
scroll to position [332, 0]
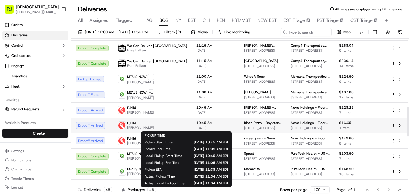
click at [196, 126] on span "[DATE]" at bounding box center [215, 128] width 39 height 5
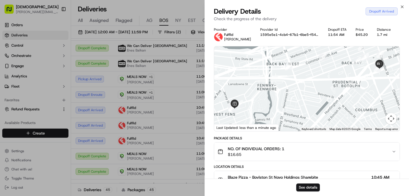
scroll to position [172, 0]
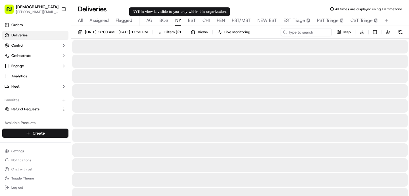
click at [177, 21] on span "NY" at bounding box center [178, 20] width 6 height 7
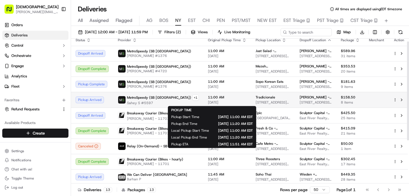
scroll to position [5, 0]
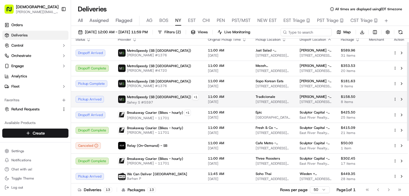
click at [214, 103] on span "[DATE]" at bounding box center [227, 101] width 39 height 5
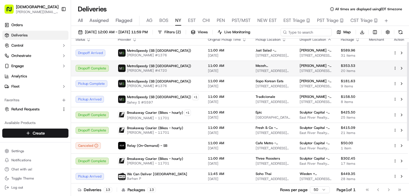
click at [177, 64] on div "MetroSpeedy (SB [GEOGRAPHIC_DATA]) Andre C #4720" at bounding box center [158, 68] width 81 height 9
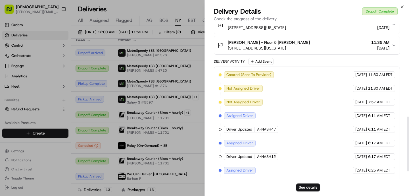
scroll to position [281, 0]
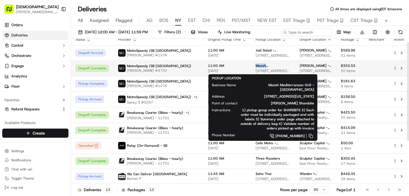
drag, startPoint x: 244, startPoint y: 65, endPoint x: 278, endPoint y: 66, distance: 34.1
click at [278, 66] on td "Mezeh Mediterranean Grill - Flatiron [STREET_ADDRESS][US_STATE]" at bounding box center [273, 68] width 44 height 15
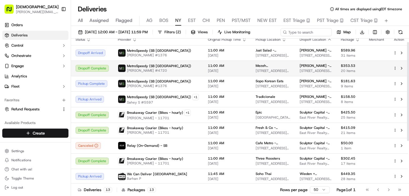
click at [147, 72] on span "[PERSON_NAME] #4720" at bounding box center [159, 70] width 64 height 5
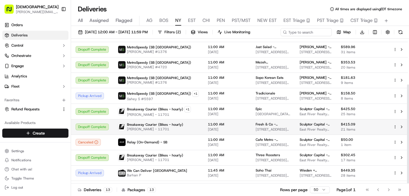
scroll to position [67, 0]
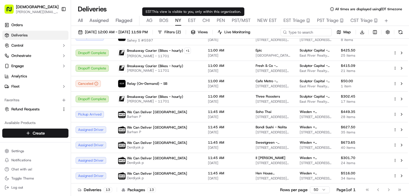
click at [191, 22] on span "EST" at bounding box center [192, 20] width 8 height 7
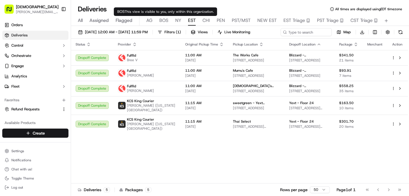
click at [154, 19] on div "All Assigned Flagged [PERSON_NAME] NY EST CHI PEN PST/MST NEW EST EST Triage PS…" at bounding box center [240, 21] width 338 height 10
click at [149, 19] on span "AG" at bounding box center [149, 20] width 6 height 7
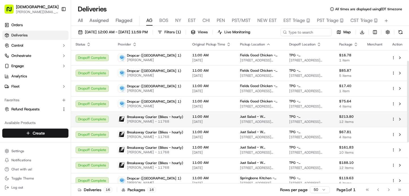
scroll to position [112, 0]
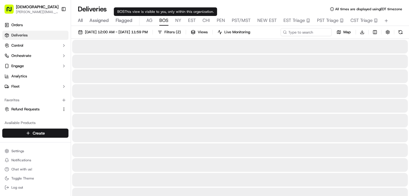
click at [163, 20] on span "BOS" at bounding box center [163, 20] width 9 height 7
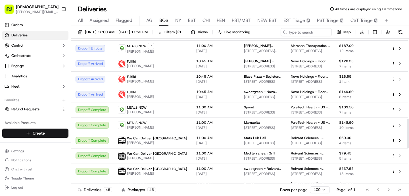
scroll to position [389, 0]
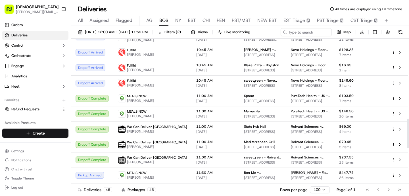
click at [153, 101] on div "MEALS NOW [PERSON_NAME]" at bounding box center [152, 98] width 69 height 9
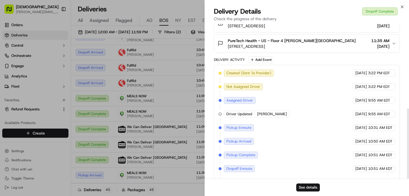
scroll to position [186, 0]
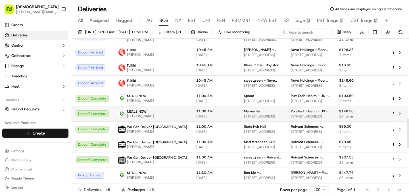
click at [192, 114] on td "11:00 AM [DATE]" at bounding box center [216, 113] width 48 height 15
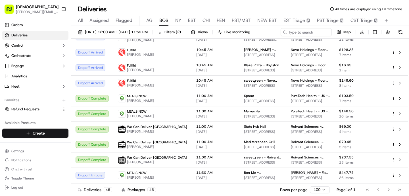
click at [176, 18] on span "NY" at bounding box center [178, 20] width 6 height 7
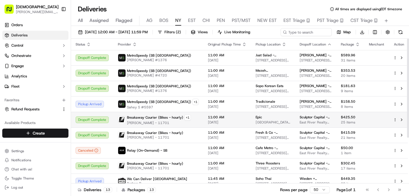
click at [153, 119] on span "Breakaway Courier (Bikes - hourly)" at bounding box center [155, 117] width 56 height 5
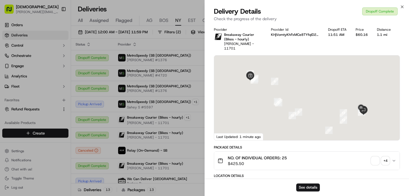
scroll to position [209, 0]
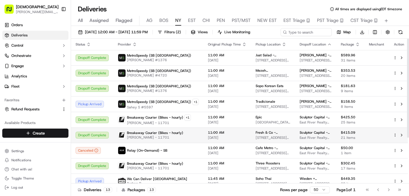
click at [159, 134] on span "Breakaway Courier (Bikes - hourly)" at bounding box center [155, 132] width 56 height 5
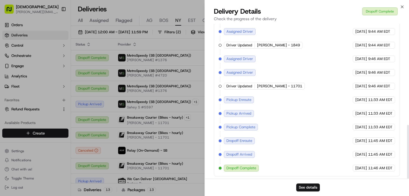
scroll to position [290, 0]
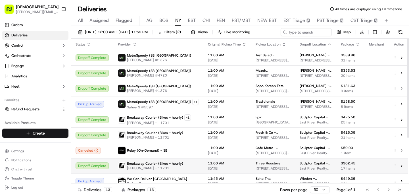
click at [203, 164] on td "11:00 AM [DATE]" at bounding box center [227, 165] width 48 height 15
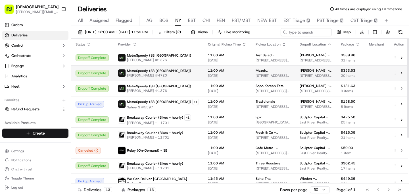
click at [171, 79] on td "MetroSpeedy (SB [GEOGRAPHIC_DATA]) Andre C #4720" at bounding box center [158, 72] width 90 height 15
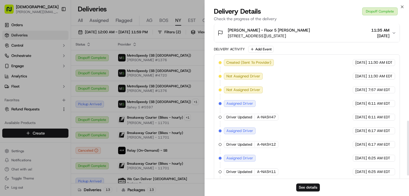
scroll to position [281, 0]
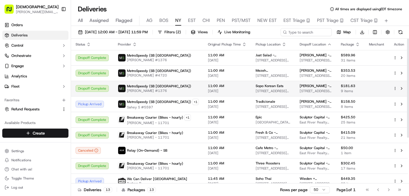
click at [173, 86] on div "MetroSpeedy (SB NYC) [PERSON_NAME] #1376" at bounding box center [158, 88] width 81 height 9
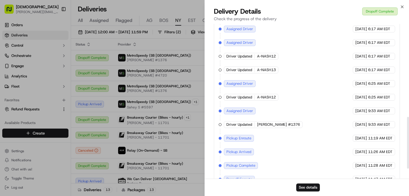
scroll to position [309, 0]
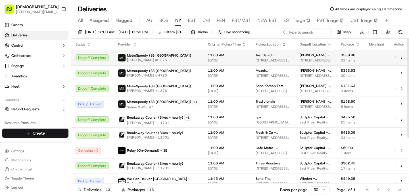
click at [158, 57] on span "MetroSpeedy (SB [GEOGRAPHIC_DATA])" at bounding box center [159, 55] width 64 height 5
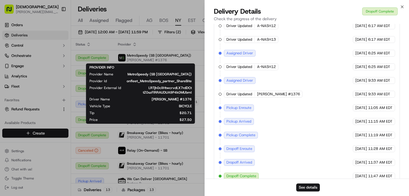
click at [163, 96] on div "PROVIDER INFO Provider Name MetroSpeedy (SB [GEOGRAPHIC_DATA]) Provider Id onfl…" at bounding box center [140, 93] width 102 height 57
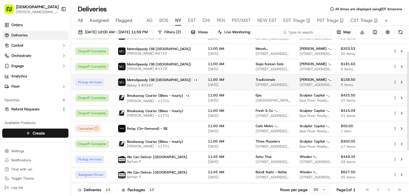
scroll to position [67, 0]
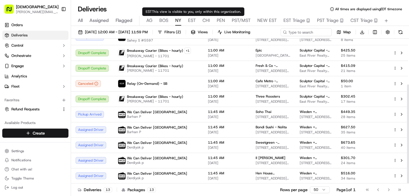
click at [192, 21] on span "EST" at bounding box center [192, 20] width 8 height 7
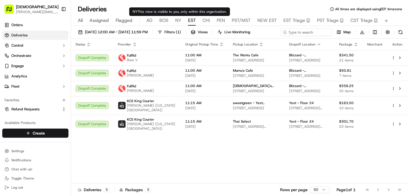
click at [178, 19] on span "NY" at bounding box center [178, 20] width 6 height 7
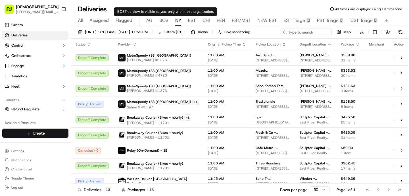
click at [150, 20] on span "AG" at bounding box center [149, 20] width 6 height 7
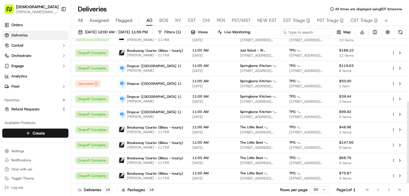
scroll to position [111, 0]
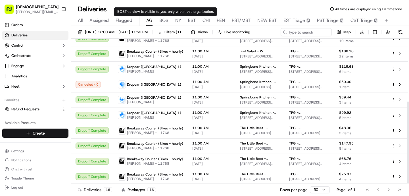
click at [166, 19] on span "BOS" at bounding box center [163, 20] width 9 height 7
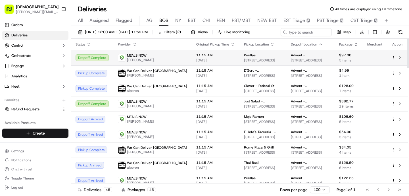
click at [192, 51] on td "11:15 AM [DATE]" at bounding box center [216, 57] width 48 height 15
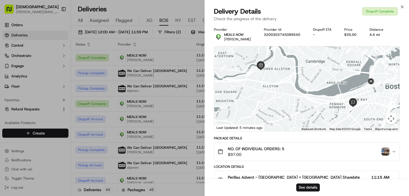
click at [387, 151] on img "button" at bounding box center [386, 151] width 8 height 8
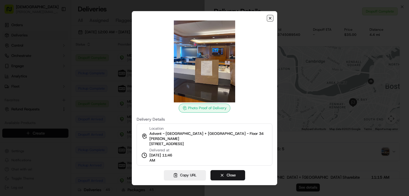
click at [271, 20] on icon "button" at bounding box center [270, 18] width 5 height 5
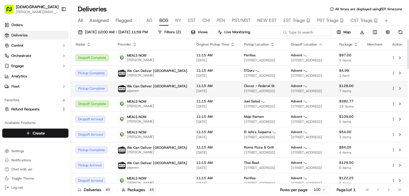
scroll to position [4, 0]
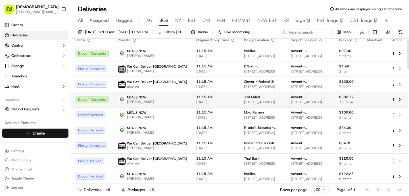
click at [128, 101] on span "[PERSON_NAME]" at bounding box center [140, 101] width 27 height 5
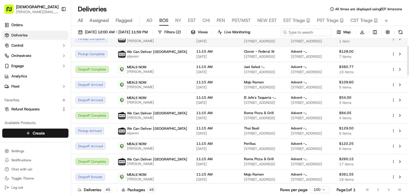
scroll to position [37, 0]
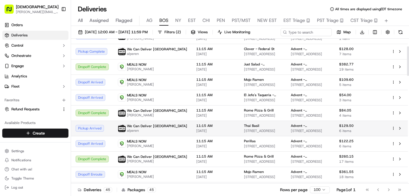
click at [196, 124] on span "11:15 AM" at bounding box center [215, 125] width 39 height 5
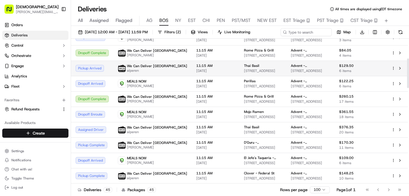
scroll to position [99, 0]
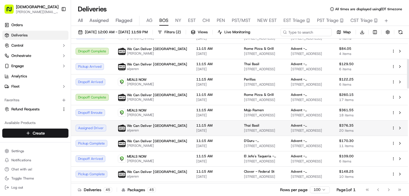
click at [162, 127] on span "We Can Deliver [GEOGRAPHIC_DATA]" at bounding box center [157, 125] width 60 height 5
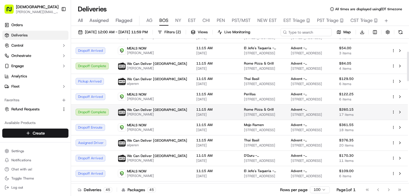
scroll to position [155, 0]
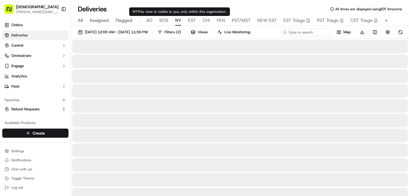
click at [177, 19] on span "NY" at bounding box center [178, 20] width 6 height 7
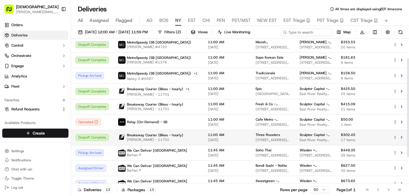
scroll to position [67, 0]
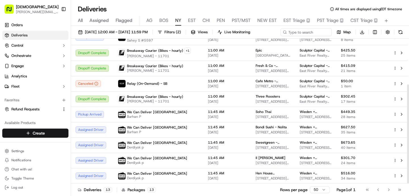
click at [169, 22] on div "All Assigned Flagged [PERSON_NAME] NY EST CHI PEN PST/MST NEW EST EST Triage PS…" at bounding box center [240, 21] width 338 height 10
click at [163, 21] on span "BOS" at bounding box center [163, 20] width 9 height 7
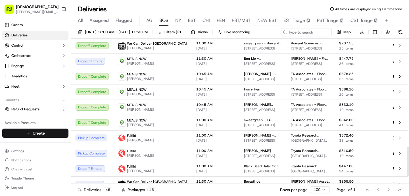
scroll to position [561, 0]
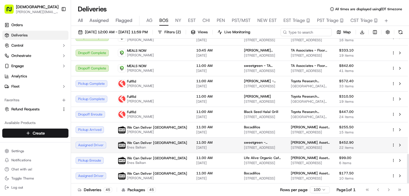
click at [157, 146] on span "Enes Balkan" at bounding box center [157, 147] width 60 height 5
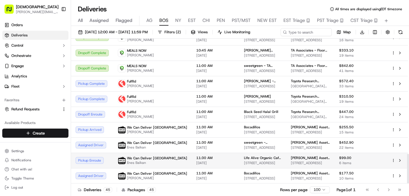
click at [192, 162] on td "11:30 AM [DATE]" at bounding box center [216, 160] width 48 height 15
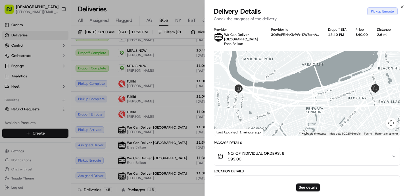
scroll to position [213, 0]
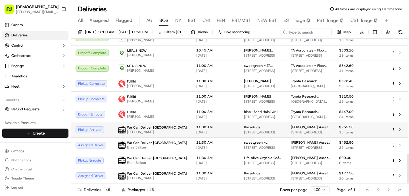
click at [162, 129] on div "We Can Deliver Boston Selim" at bounding box center [152, 129] width 69 height 9
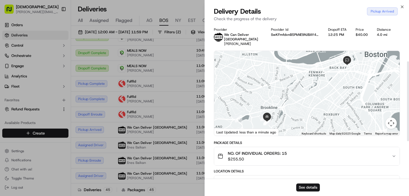
scroll to position [145, 0]
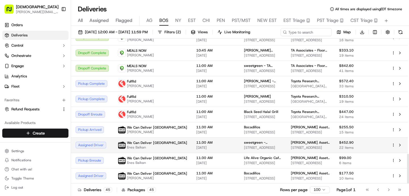
click at [148, 148] on span "Enes Balkan" at bounding box center [157, 147] width 60 height 5
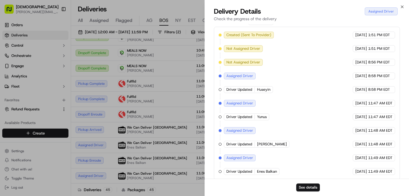
scroll to position [205, 0]
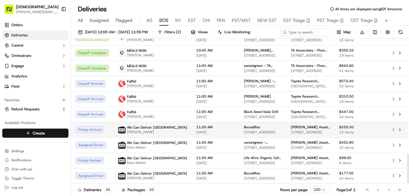
click at [130, 133] on span "[PERSON_NAME]" at bounding box center [157, 132] width 60 height 5
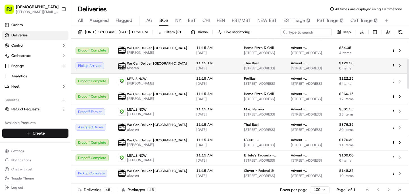
scroll to position [100, 0]
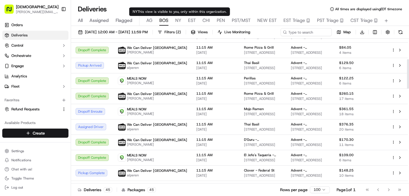
click at [179, 18] on span "NY" at bounding box center [178, 20] width 6 height 7
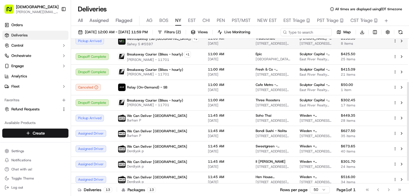
scroll to position [67, 0]
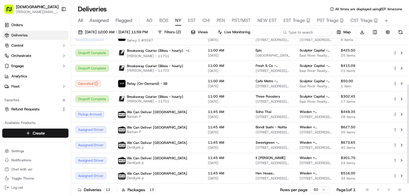
click at [191, 20] on span "EST" at bounding box center [192, 20] width 8 height 7
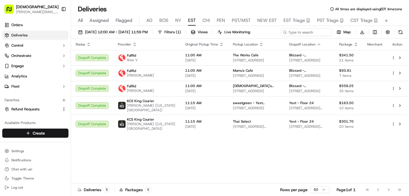
click at [179, 20] on span "NY" at bounding box center [178, 20] width 6 height 7
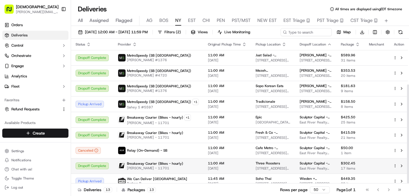
scroll to position [67, 0]
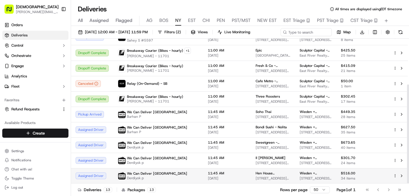
click at [175, 174] on div "We Can Deliver [GEOGRAPHIC_DATA] Derdiyok p" at bounding box center [158, 175] width 81 height 9
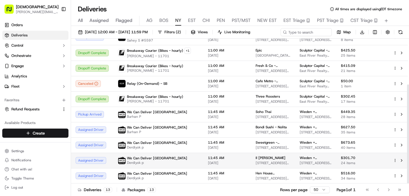
click at [155, 162] on span "Derdiyok p" at bounding box center [157, 162] width 60 height 5
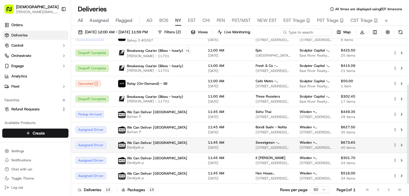
click at [148, 148] on span "Derdiyok p" at bounding box center [157, 147] width 60 height 5
click at [184, 149] on div "We Can Deliver [GEOGRAPHIC_DATA] Derdiyok p" at bounding box center [158, 144] width 81 height 9
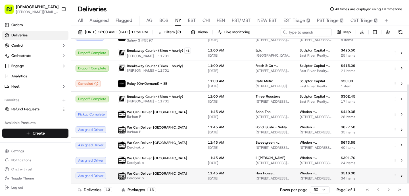
click at [186, 168] on td "We Can Deliver [GEOGRAPHIC_DATA] Derdiyok p" at bounding box center [158, 175] width 90 height 15
drag, startPoint x: 272, startPoint y: 172, endPoint x: 241, endPoint y: 173, distance: 31.3
click at [251, 173] on td "[GEOGRAPHIC_DATA] [STREET_ADDRESS][US_STATE]" at bounding box center [273, 175] width 44 height 15
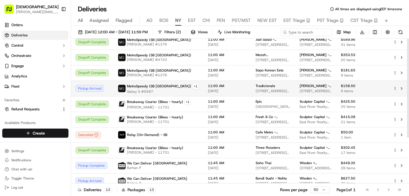
scroll to position [0, 0]
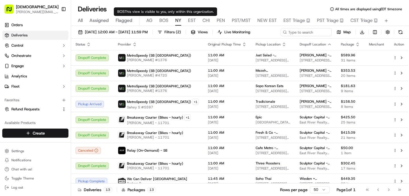
click at [164, 22] on span "BOS" at bounding box center [163, 20] width 9 height 7
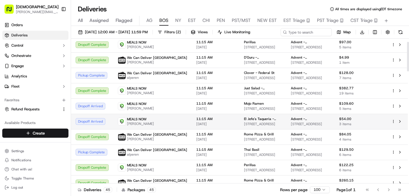
scroll to position [15, 0]
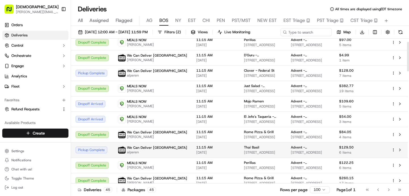
click at [192, 143] on td "11:15 AM [DATE]" at bounding box center [216, 149] width 48 height 15
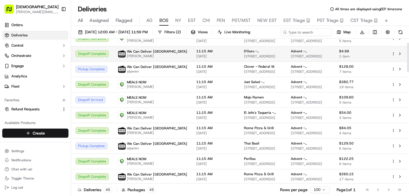
scroll to position [0, 0]
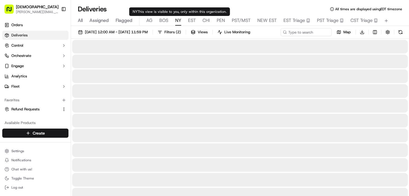
click at [177, 18] on span "NY" at bounding box center [178, 20] width 6 height 7
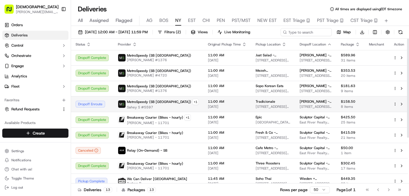
click at [174, 106] on div "MetroSpeedy (SB [GEOGRAPHIC_DATA]) + 1 Sahey S #5597" at bounding box center [158, 104] width 81 height 11
drag, startPoint x: 272, startPoint y: 100, endPoint x: 244, endPoint y: 100, distance: 28.4
click at [251, 100] on td "Tradicionale [STREET_ADDRESS][US_STATE]" at bounding box center [273, 104] width 44 height 16
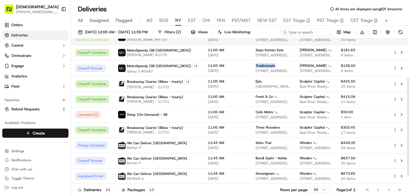
scroll to position [67, 0]
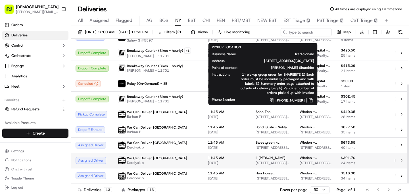
click at [153, 165] on td "We Can Deliver [GEOGRAPHIC_DATA] Derdiyok p" at bounding box center [158, 160] width 90 height 15
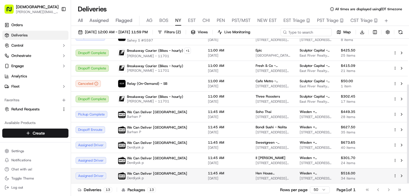
click at [163, 179] on div "We Can Deliver [GEOGRAPHIC_DATA] Derdiyok p" at bounding box center [158, 175] width 81 height 9
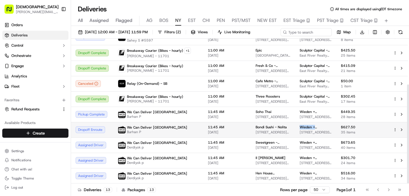
drag, startPoint x: 320, startPoint y: 126, endPoint x: 288, endPoint y: 126, distance: 31.5
click at [295, 126] on td "Wieden + [PERSON_NAME] - Floor 6 [STREET_ADDRESS][US_STATE]" at bounding box center [315, 129] width 41 height 15
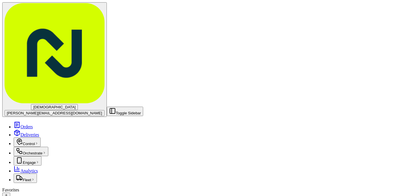
scroll to position [67, 0]
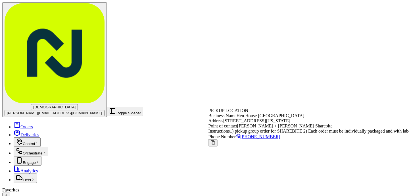
drag, startPoint x: 271, startPoint y: 173, endPoint x: 243, endPoint y: 172, distance: 27.9
copy span "Hen House [GEOGRAPHIC_DATA]"
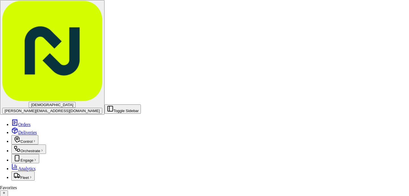
scroll to position [186, 0]
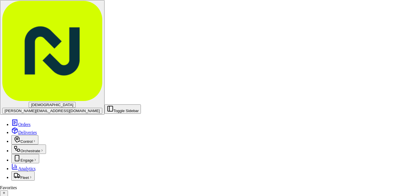
scroll to position [186, 0]
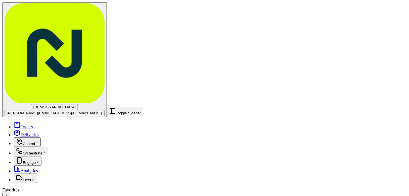
drag, startPoint x: 231, startPoint y: 128, endPoint x: 219, endPoint y: 128, distance: 12.2
copy span "El Jefe's"
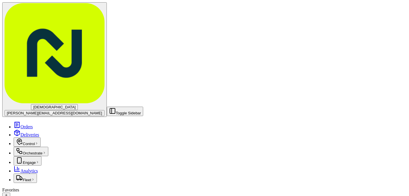
scroll to position [152, 0]
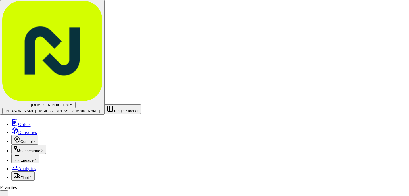
scroll to position [186, 0]
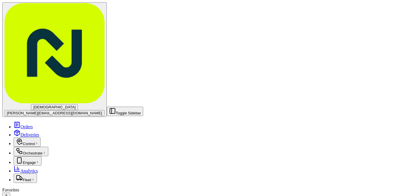
scroll to position [17, 0]
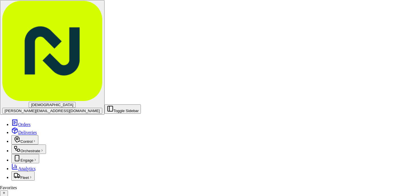
scroll to position [39, 0]
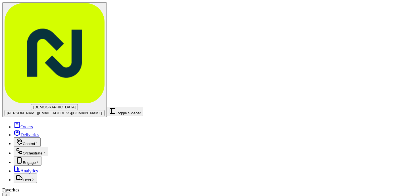
scroll to position [58, 0]
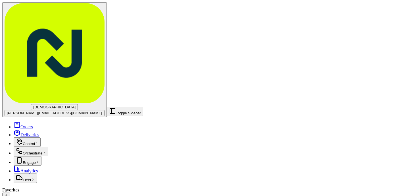
scroll to position [0, 0]
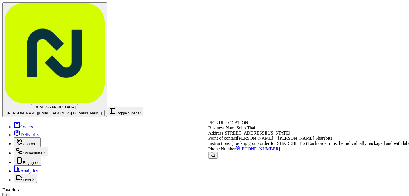
drag, startPoint x: 264, startPoint y: 111, endPoint x: 243, endPoint y: 111, distance: 21.3
copy span "Soho Thai"
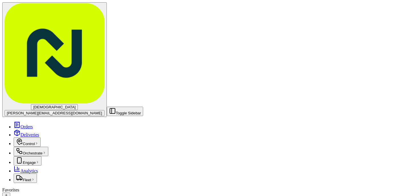
drag, startPoint x: 262, startPoint y: 173, endPoint x: 242, endPoint y: 173, distance: 19.3
copy span "Hen House"
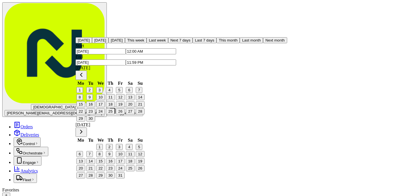
click at [109, 43] on button "Tomorrow" at bounding box center [117, 40] width 16 height 6
type input "Sep 24, 2025"
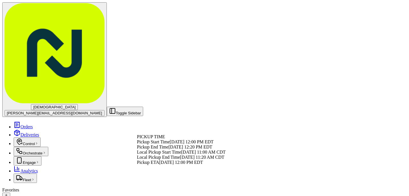
scroll to position [29, 0]
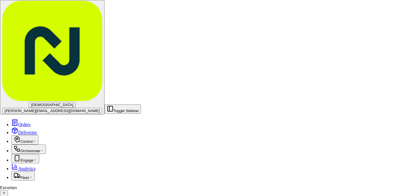
scroll to position [213, 0]
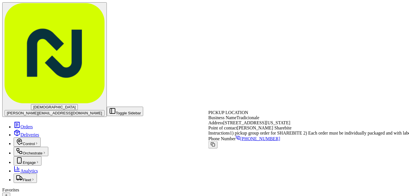
drag, startPoint x: 269, startPoint y: 103, endPoint x: 243, endPoint y: 101, distance: 25.9
copy span "Tradicionale"
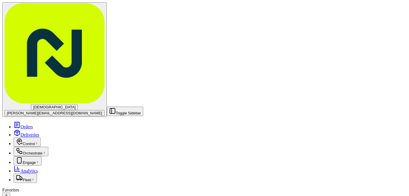
scroll to position [235, 0]
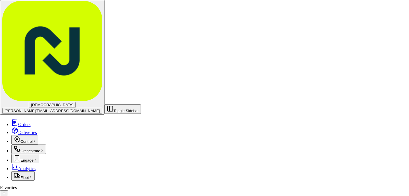
scroll to position [186, 0]
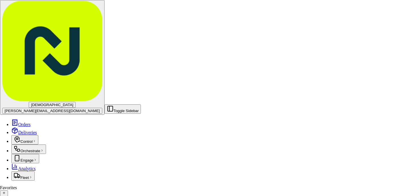
scroll to position [240, 0]
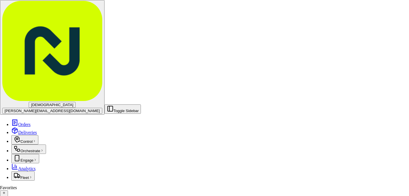
scroll to position [186, 0]
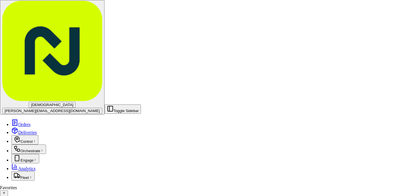
scroll to position [3, 0]
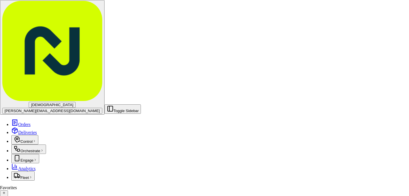
scroll to position [45, 0]
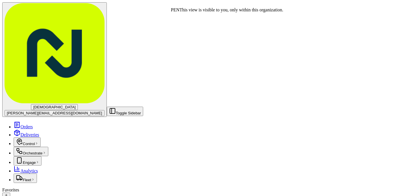
drag, startPoint x: 236, startPoint y: 70, endPoint x: 208, endPoint y: 70, distance: 28.4
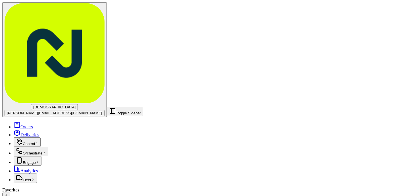
copy span "Sunnin Lebanese"
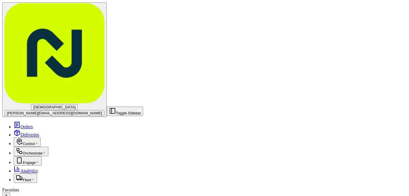
drag, startPoint x: 236, startPoint y: 157, endPoint x: 207, endPoint y: 157, distance: 28.4
copy span "Castanea Sicilian"
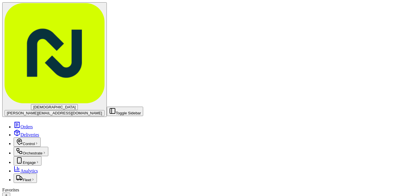
drag, startPoint x: 236, startPoint y: 70, endPoint x: 208, endPoint y: 69, distance: 27.6
copy span "Sunnin Lebanese"
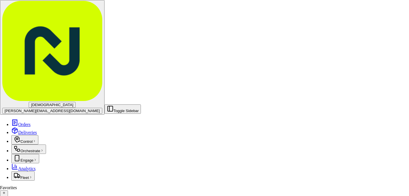
scroll to position [186, 0]
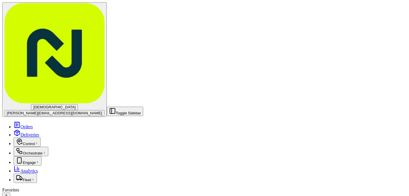
drag, startPoint x: 239, startPoint y: 143, endPoint x: 209, endPoint y: 142, distance: 30.1
copy span "Pachanga Mexican"
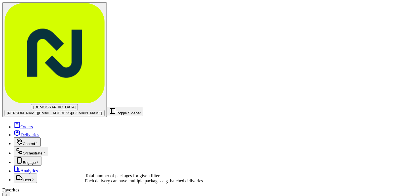
scroll to position [51, 0]
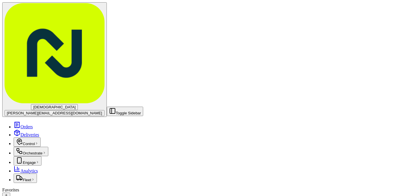
scroll to position [17, 0]
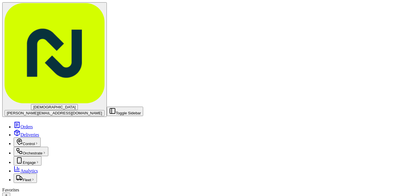
scroll to position [63, 0]
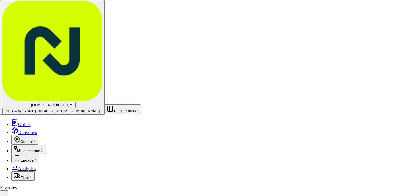
scroll to position [17, 0]
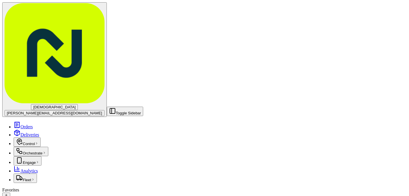
scroll to position [10, 0]
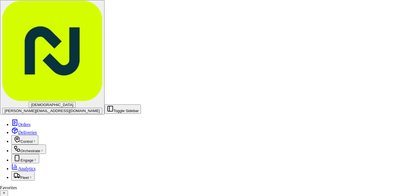
scroll to position [186, 0]
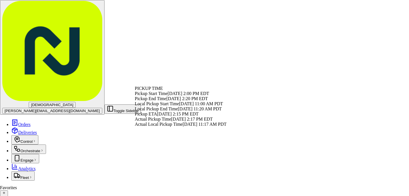
click at [173, 116] on span "09/23/2025 2:15 PM EDT" at bounding box center [177, 113] width 41 height 5
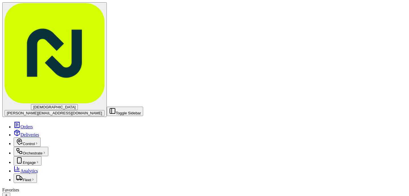
scroll to position [63, 0]
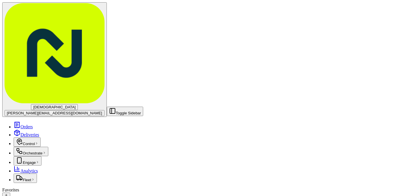
drag, startPoint x: 238, startPoint y: 157, endPoint x: 212, endPoint y: 157, distance: 26.7
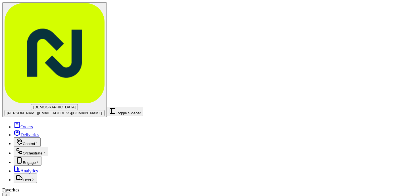
drag, startPoint x: 238, startPoint y: 157, endPoint x: 210, endPoint y: 158, distance: 27.9
copy span "Castanea Sicilian"
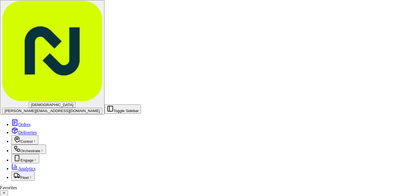
scroll to position [118, 0]
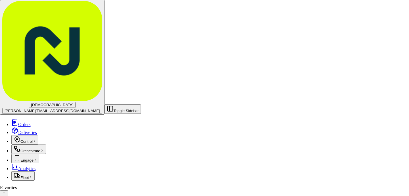
scroll to position [0, 0]
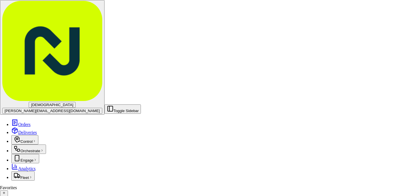
scroll to position [136, 0]
